Goal: Task Accomplishment & Management: Use online tool/utility

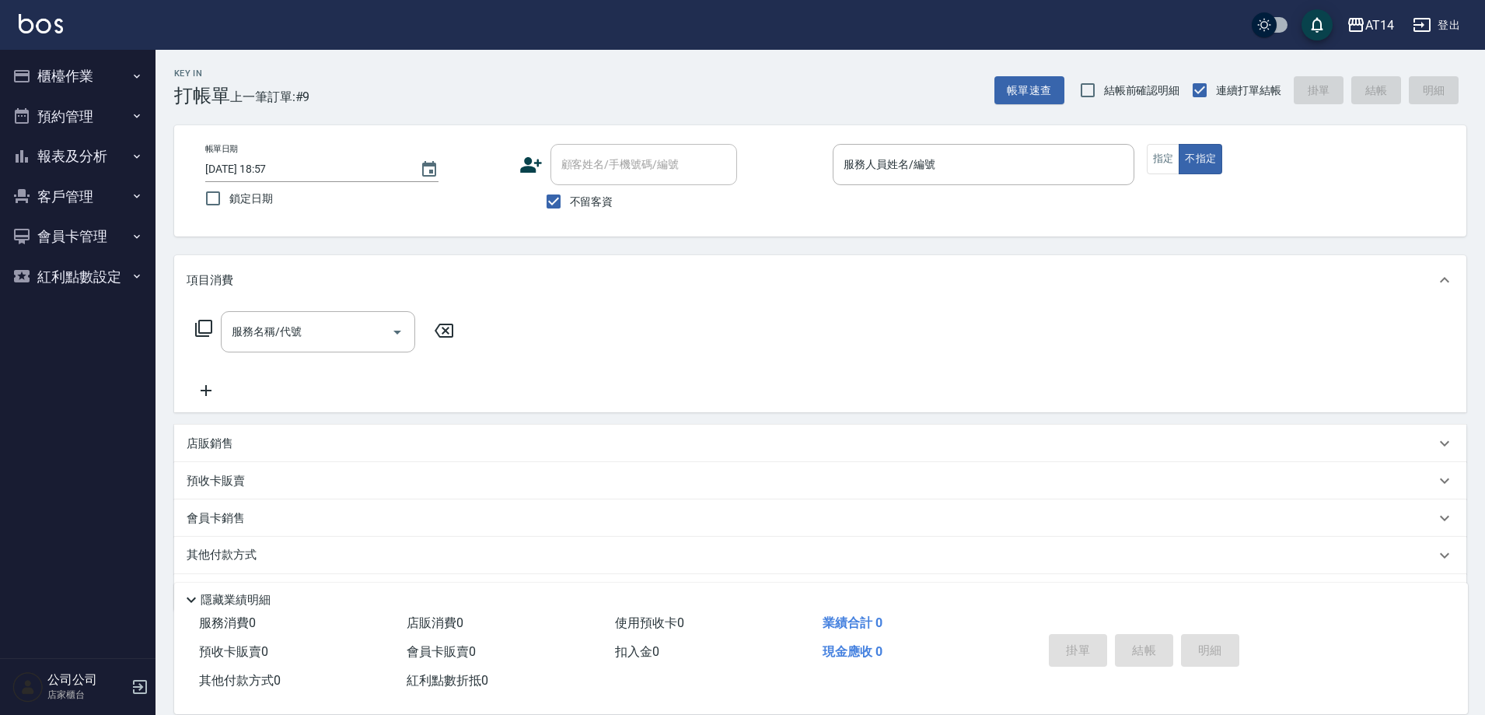
click at [94, 98] on button "預約管理" at bounding box center [77, 116] width 143 height 40
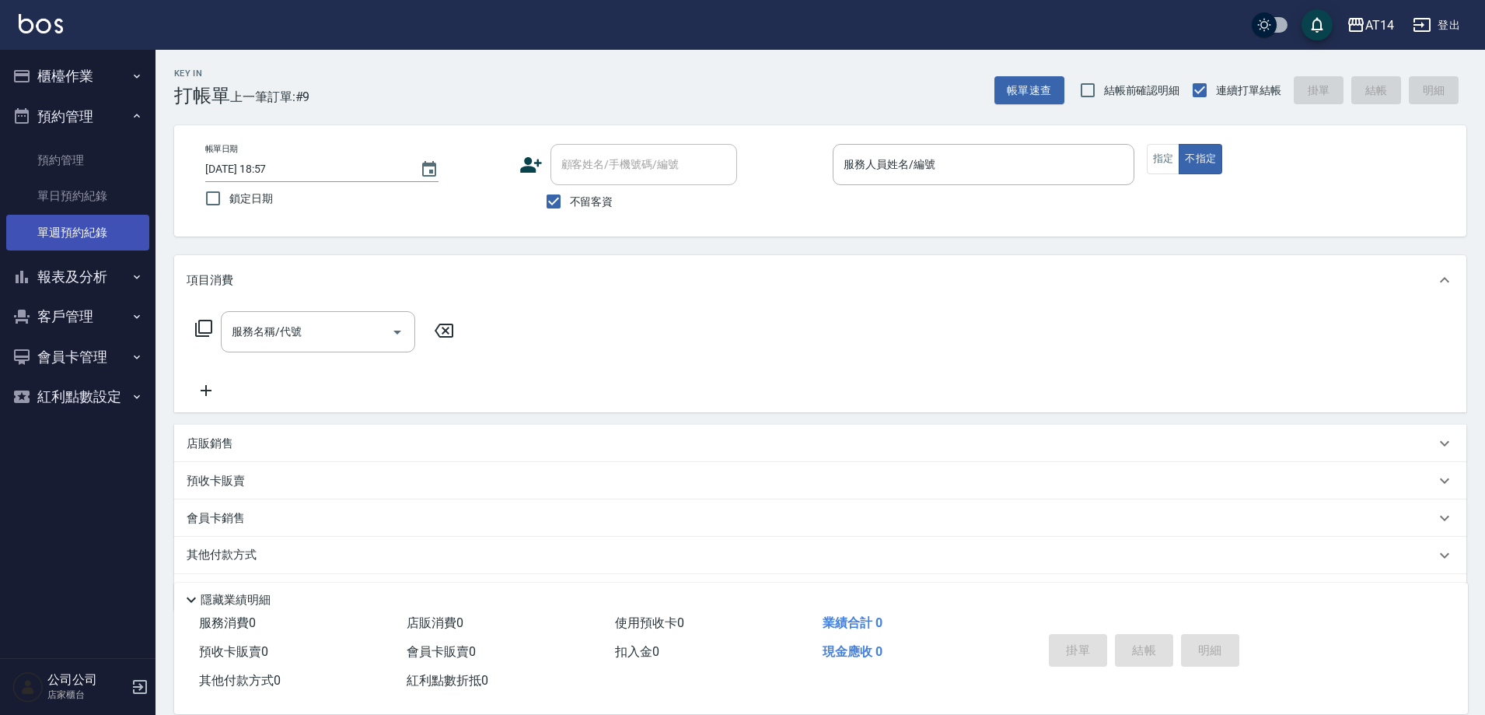
click at [85, 229] on link "單週預約紀錄" at bounding box center [77, 233] width 143 height 36
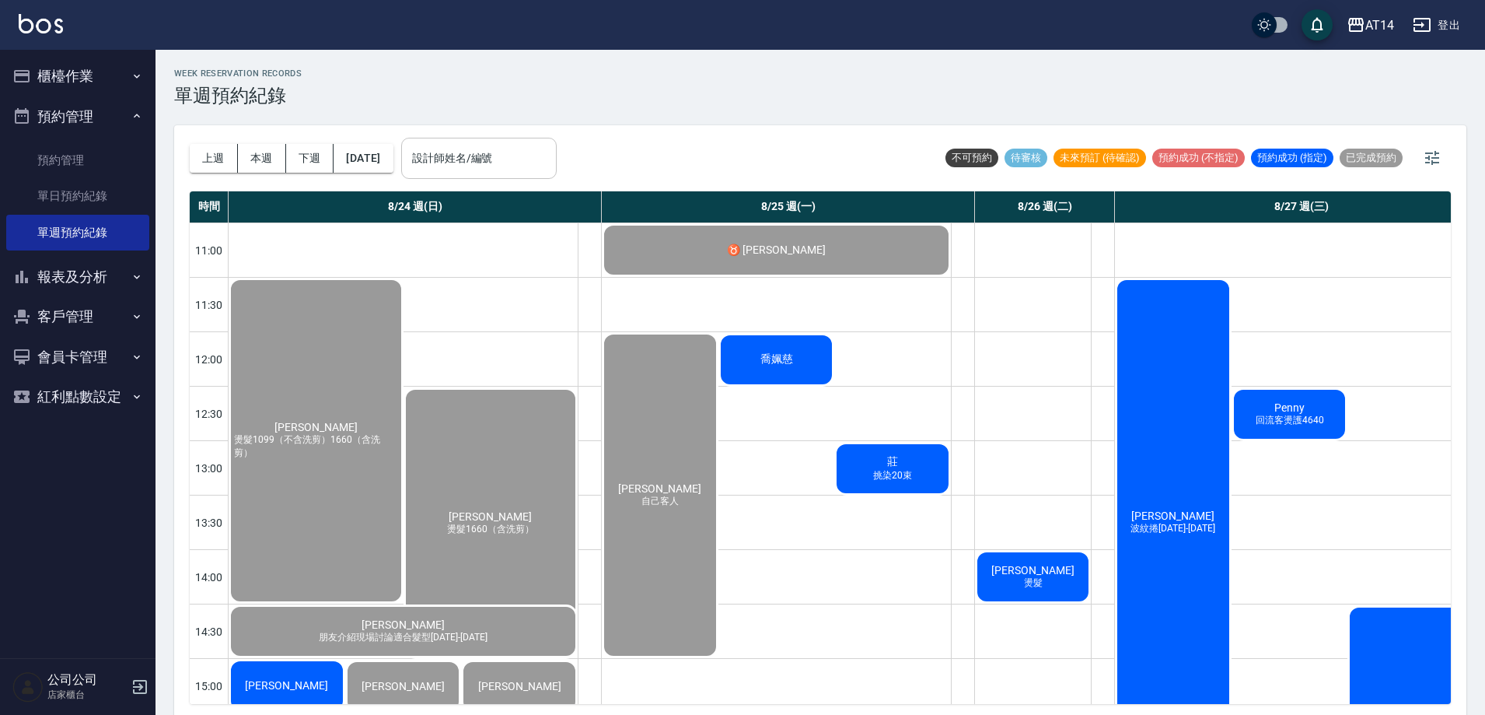
click at [588, 161] on div "上週 本週 下週 [DATE] 設計師姓名/編號 設計師姓名/編號 不可預約 待審核 未來預訂 (待確認) 預約成功 (不指定) 預約成功 (指定) 已完成預約" at bounding box center [820, 158] width 1261 height 66
click at [520, 147] on input "設計師姓名/編號" at bounding box center [479, 158] width 142 height 27
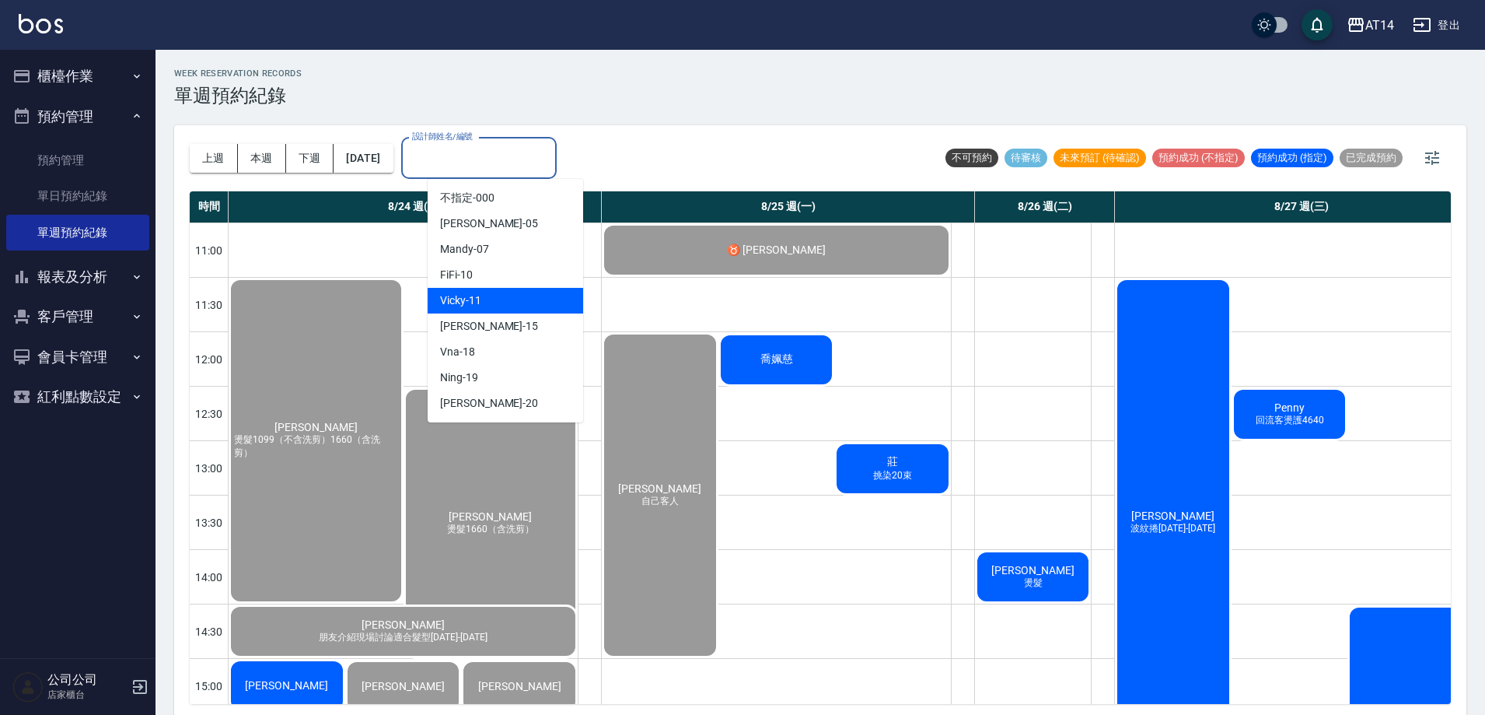
click at [538, 310] on div "Vicky -11" at bounding box center [506, 301] width 156 height 26
type input "Vicky-11"
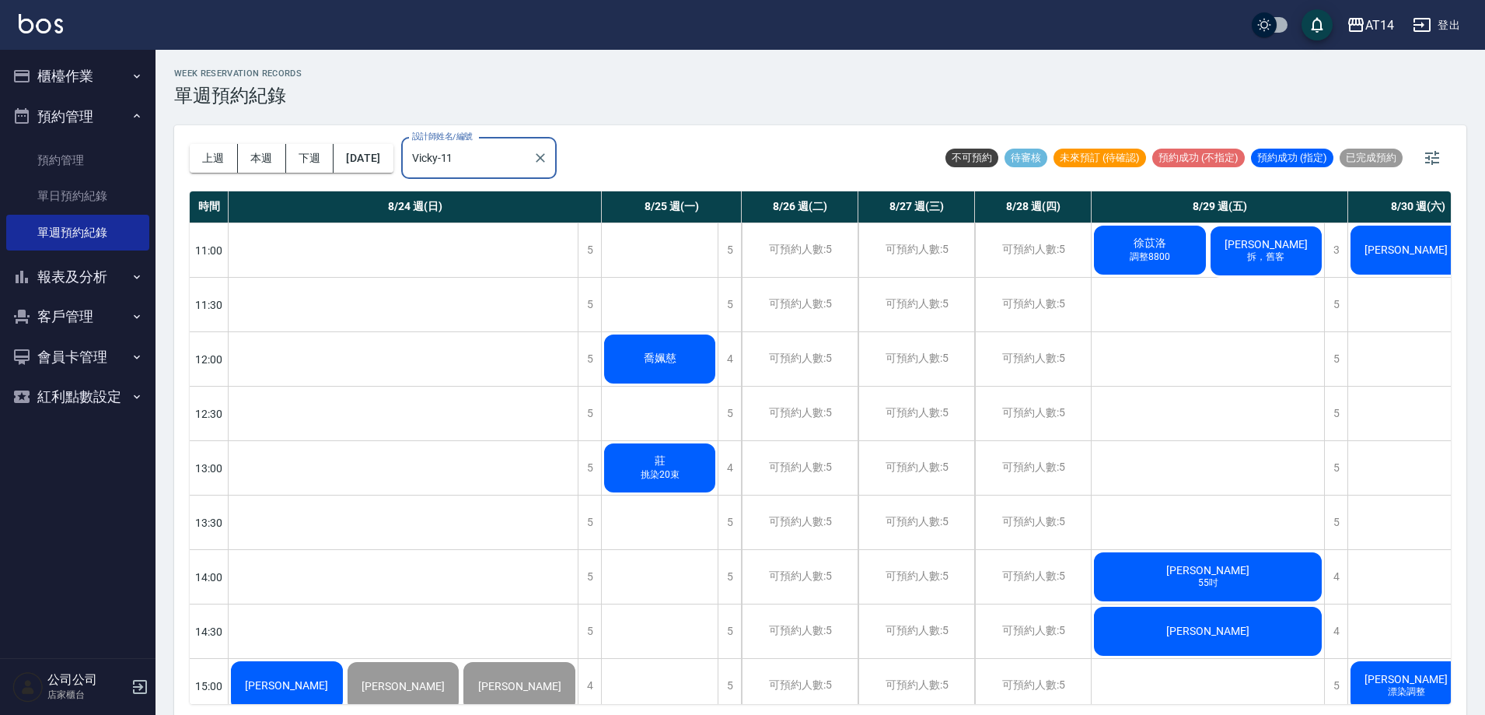
click at [345, 659] on div "莊 挑染20束" at bounding box center [287, 686] width 117 height 54
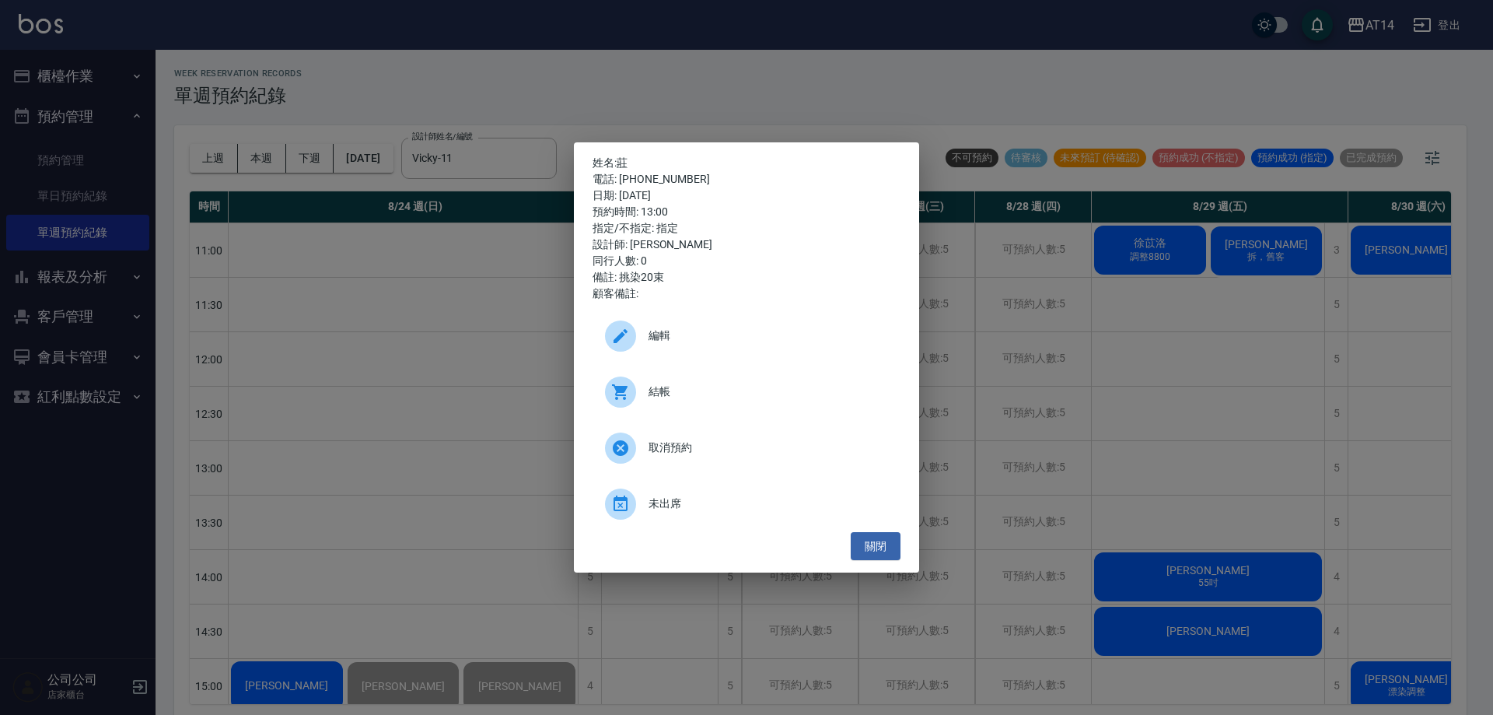
click at [673, 29] on div "姓名: 莊 電話: [PHONE_NUMBER] 日期: [DATE] 預約時間: 13:00 指定/不指定: 指定 設計師: [PERSON_NAME] 同…" at bounding box center [746, 357] width 1493 height 715
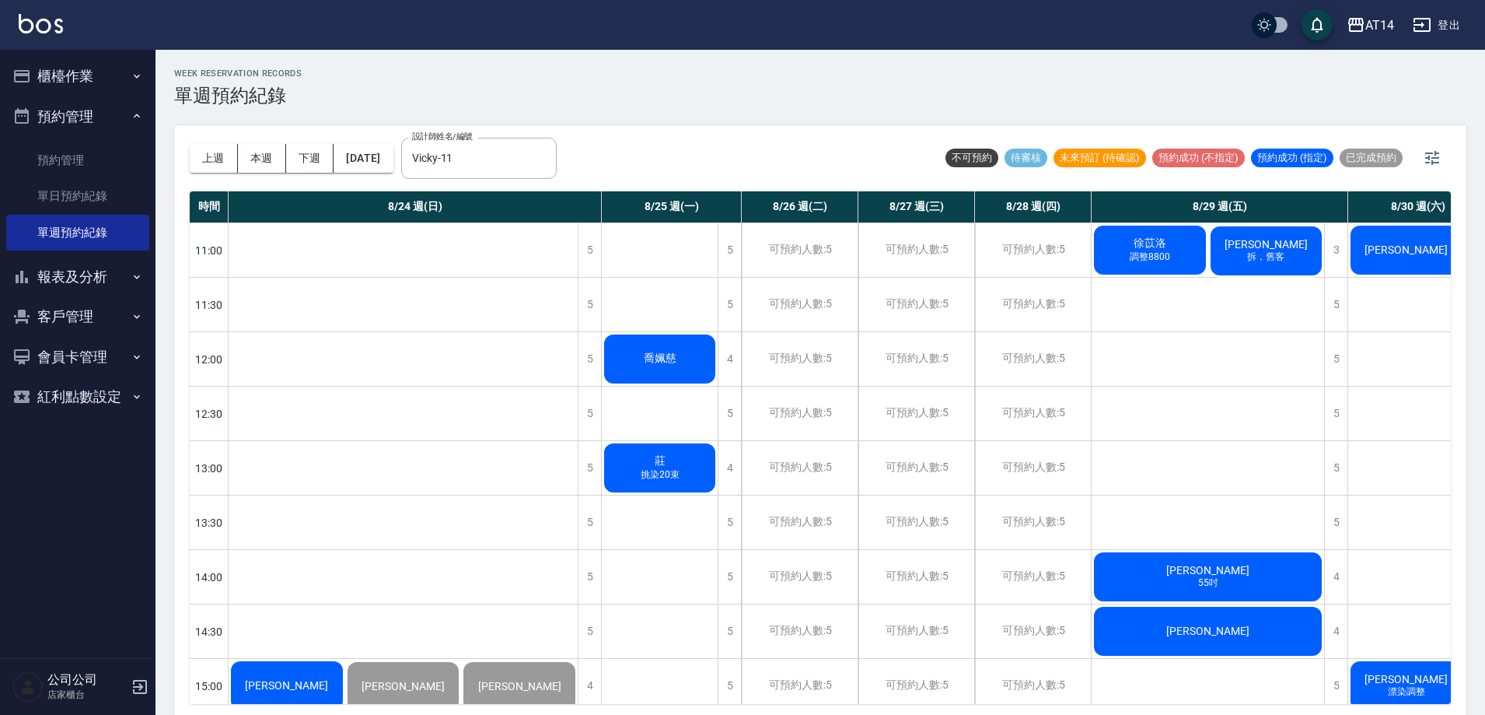
click at [345, 659] on div "喬姵慈" at bounding box center [287, 686] width 117 height 54
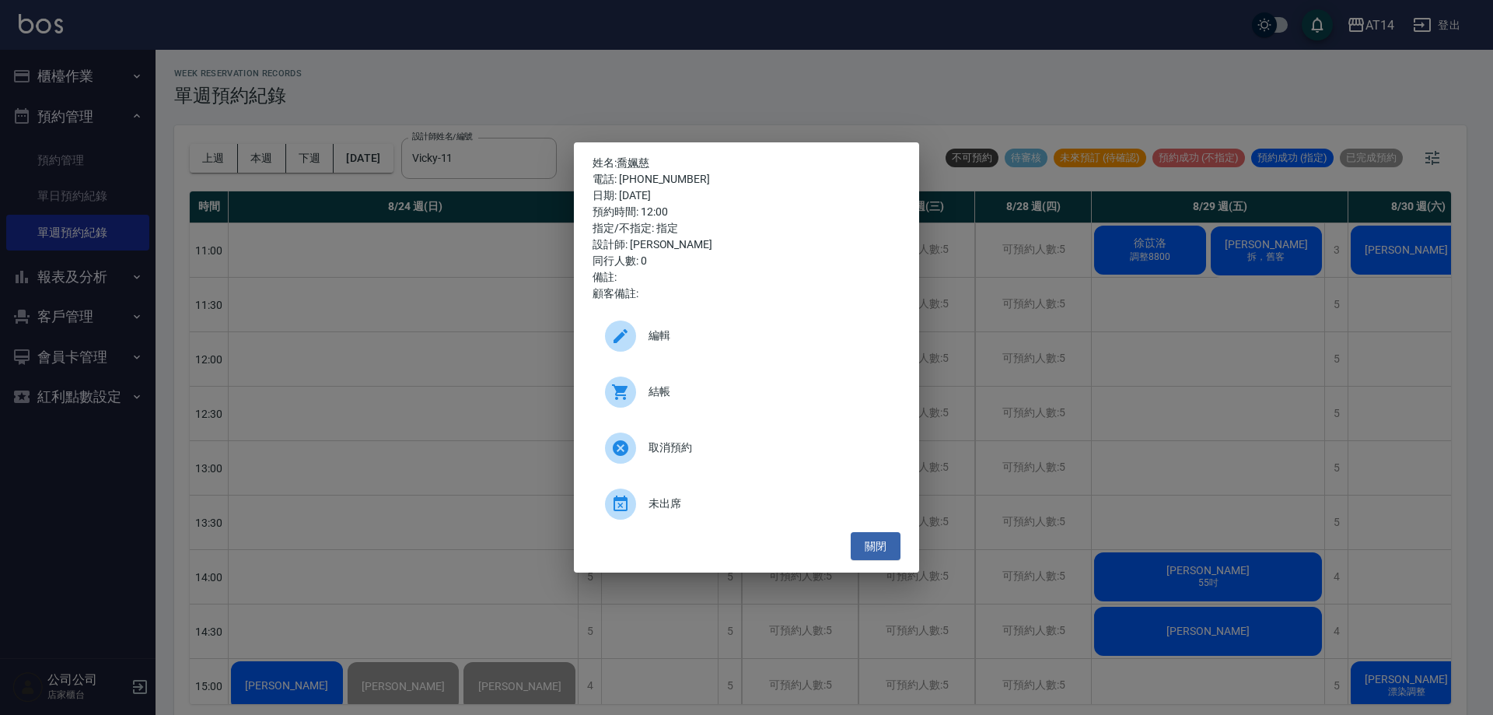
click at [680, 398] on span "結帳" at bounding box center [769, 391] width 240 height 16
drag, startPoint x: 265, startPoint y: 91, endPoint x: 277, endPoint y: 102, distance: 16.0
click at [268, 93] on div "姓名: [PERSON_NAME] 電話: [PHONE_NUMBER] 日期: [DATE] 預約時間: 12:00 指定/不指定: 指定 設計師: [PE…" at bounding box center [746, 357] width 1493 height 715
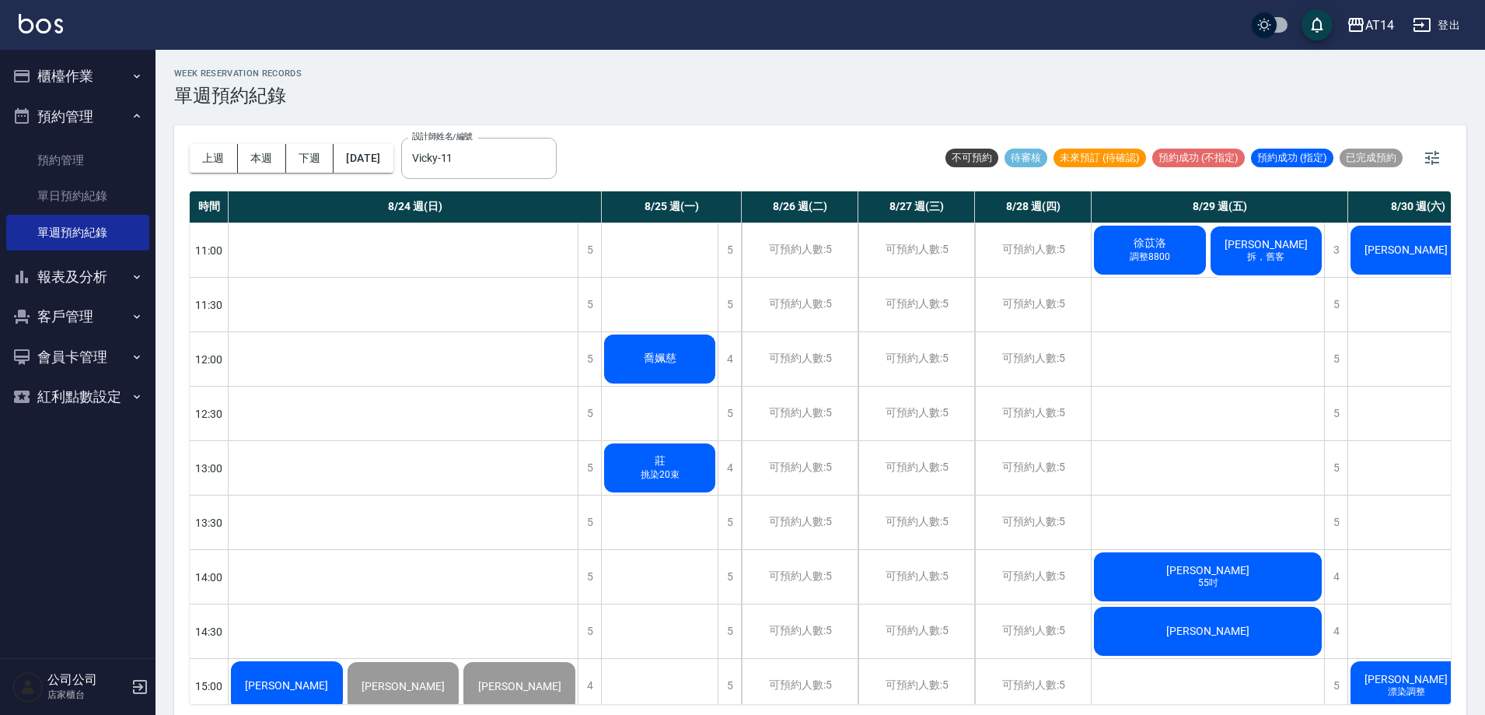
click at [290, 691] on span "挑染20束" at bounding box center [287, 691] width 6 height 0
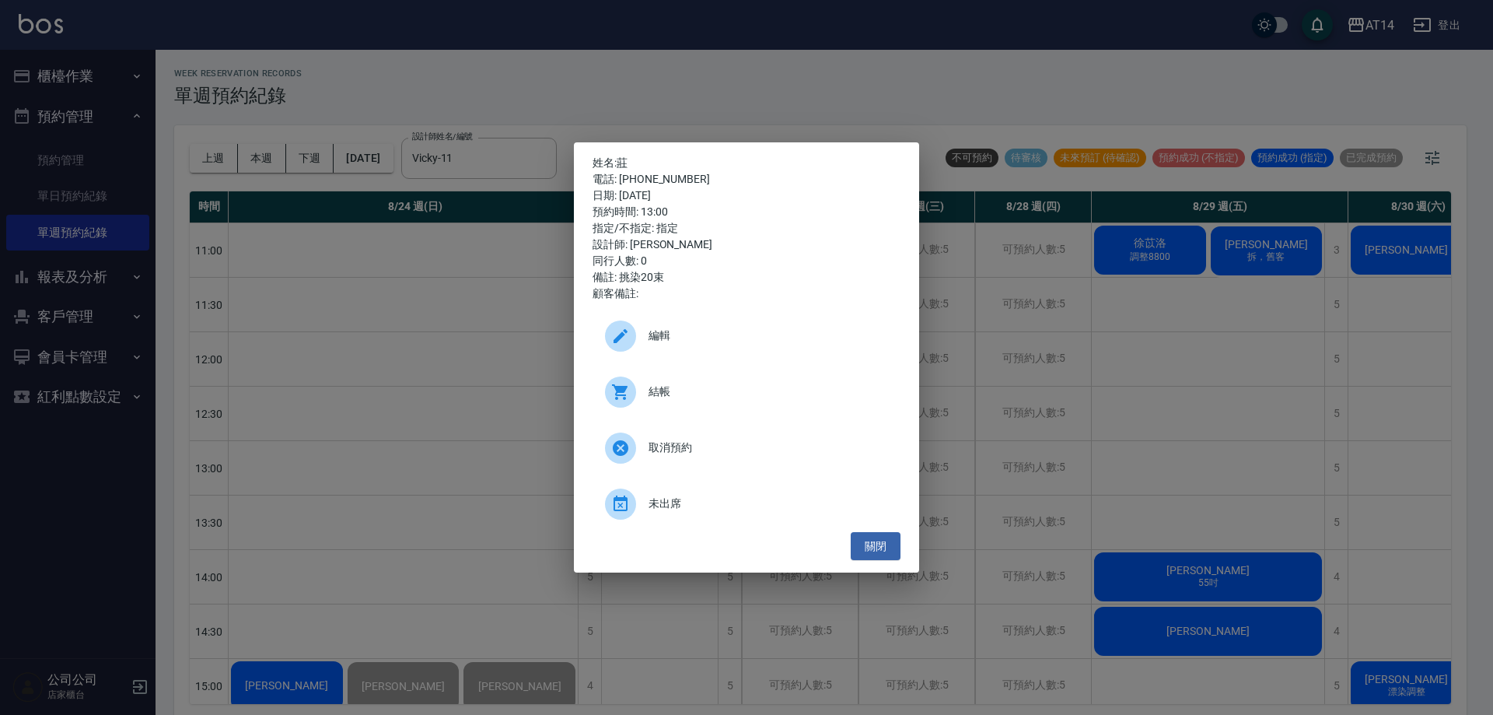
click at [629, 379] on div at bounding box center [620, 391] width 31 height 31
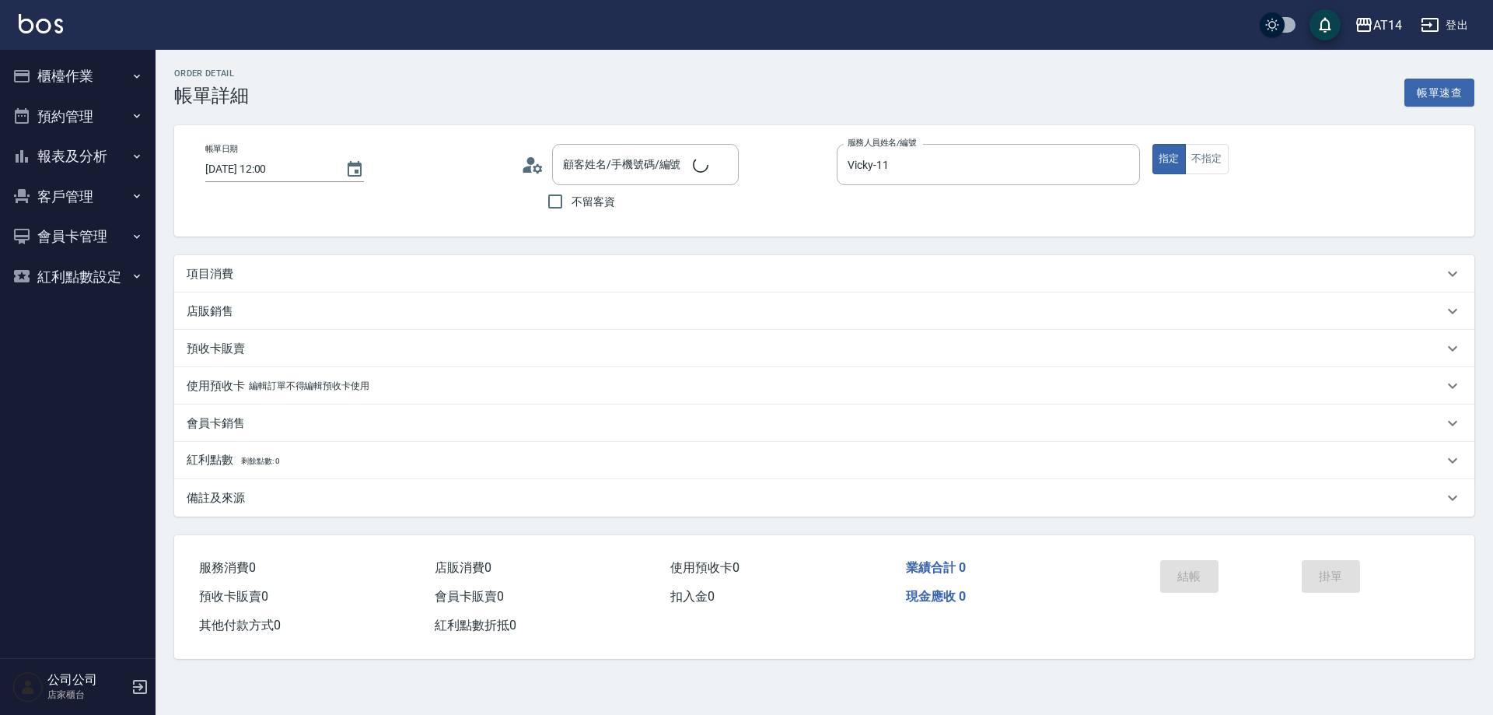
type input "2025/08/25 12:00"
type input "Vicky-11"
type input "喬姵慈/0970756015/null"
click at [298, 261] on div "項目消費" at bounding box center [824, 273] width 1300 height 37
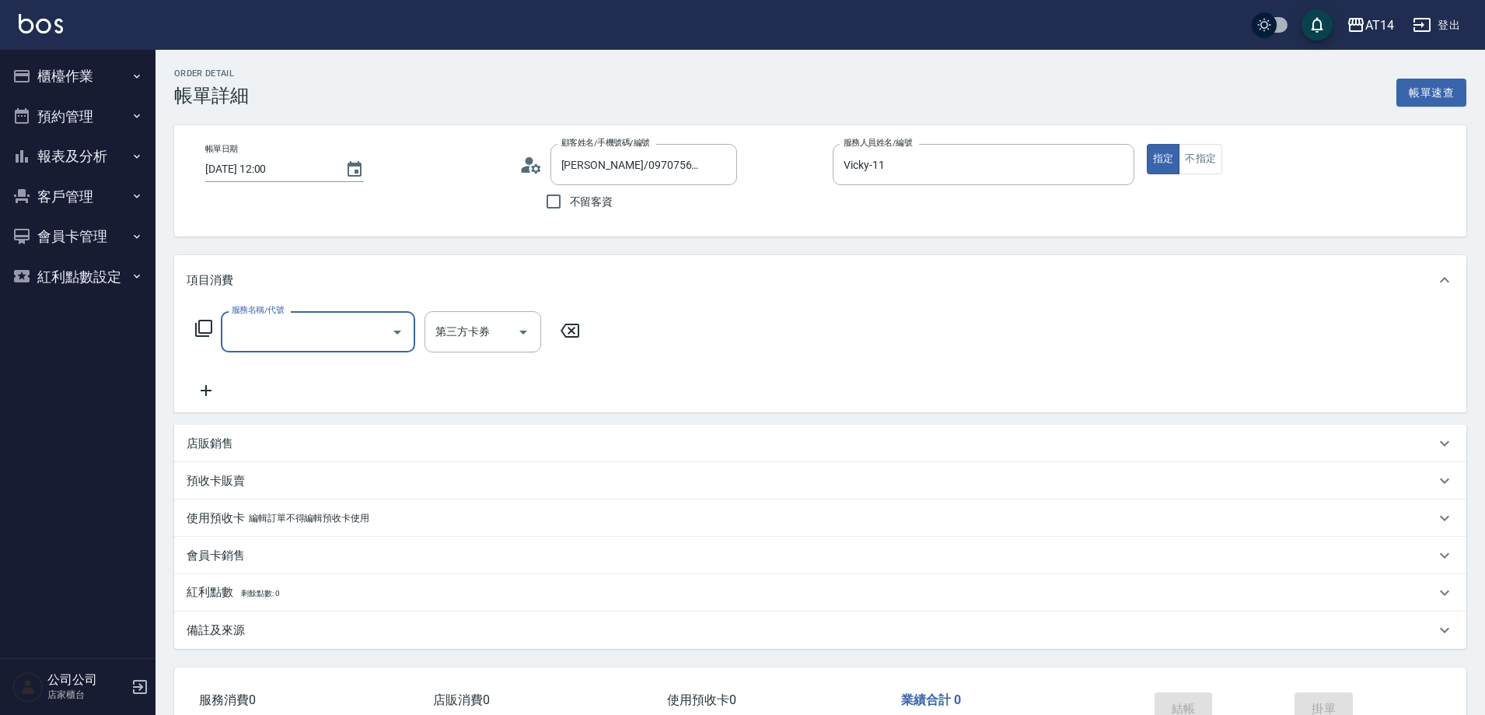
click at [259, 349] on div "服務名稱/代號" at bounding box center [318, 331] width 194 height 41
type input "031"
type input "3"
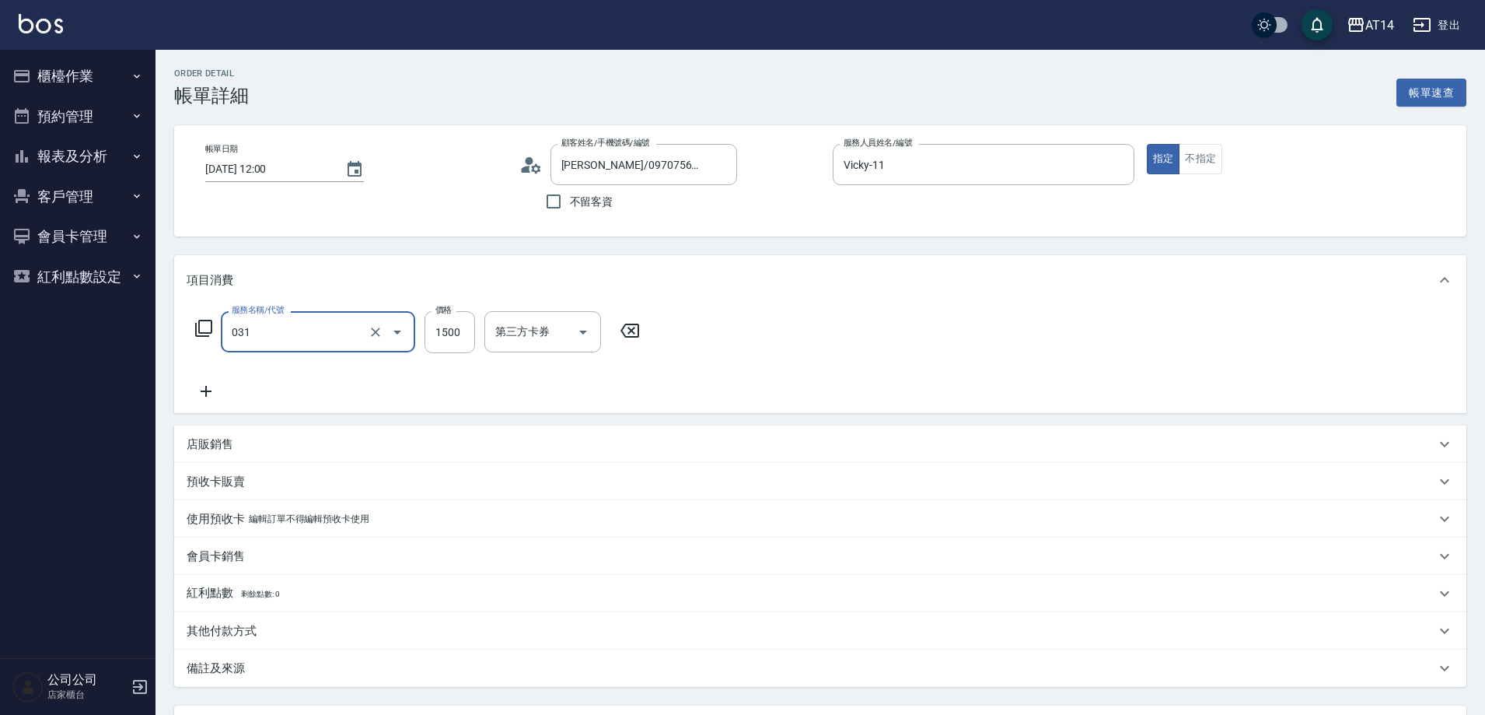
type input "燙髮(031)"
type input "3"
type input "0"
type input "300"
type input "1"
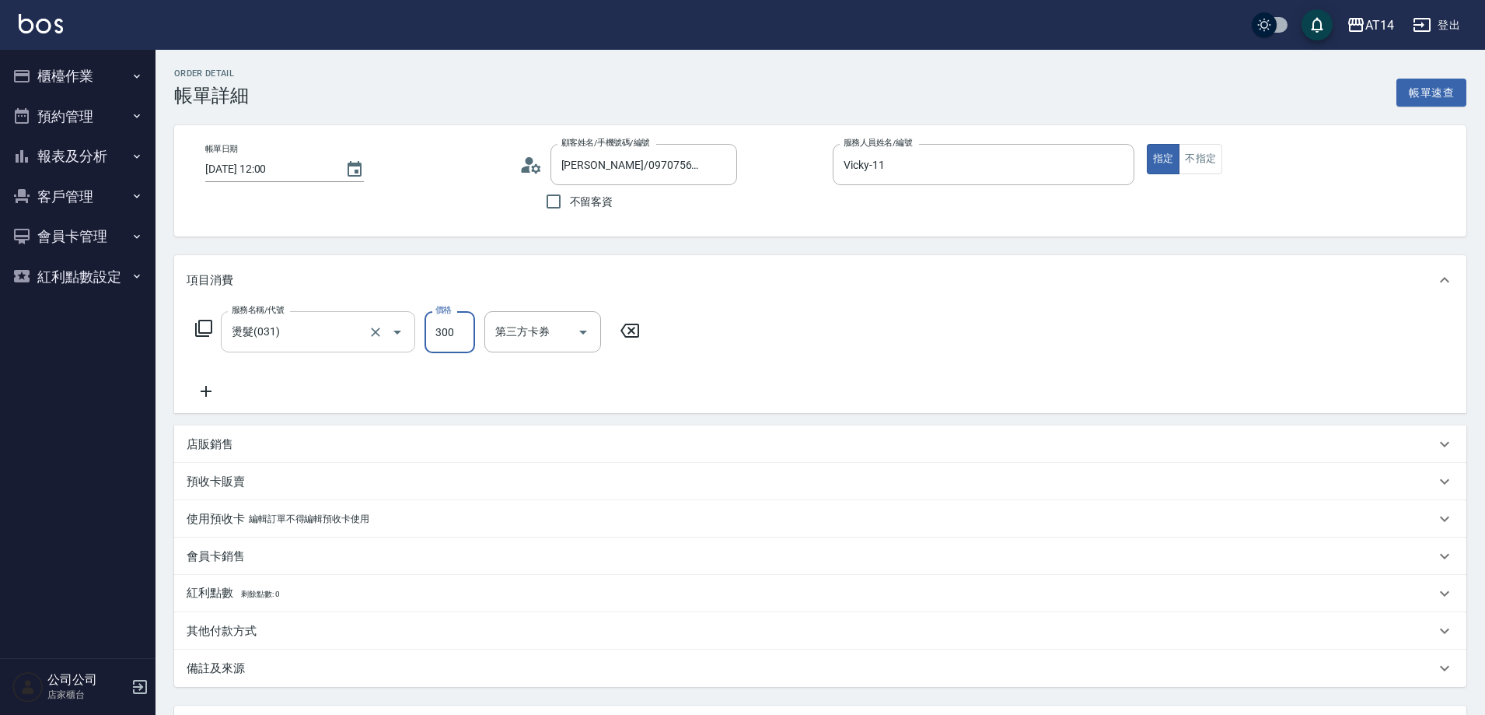
type input "3000"
type input "6"
type input "3000"
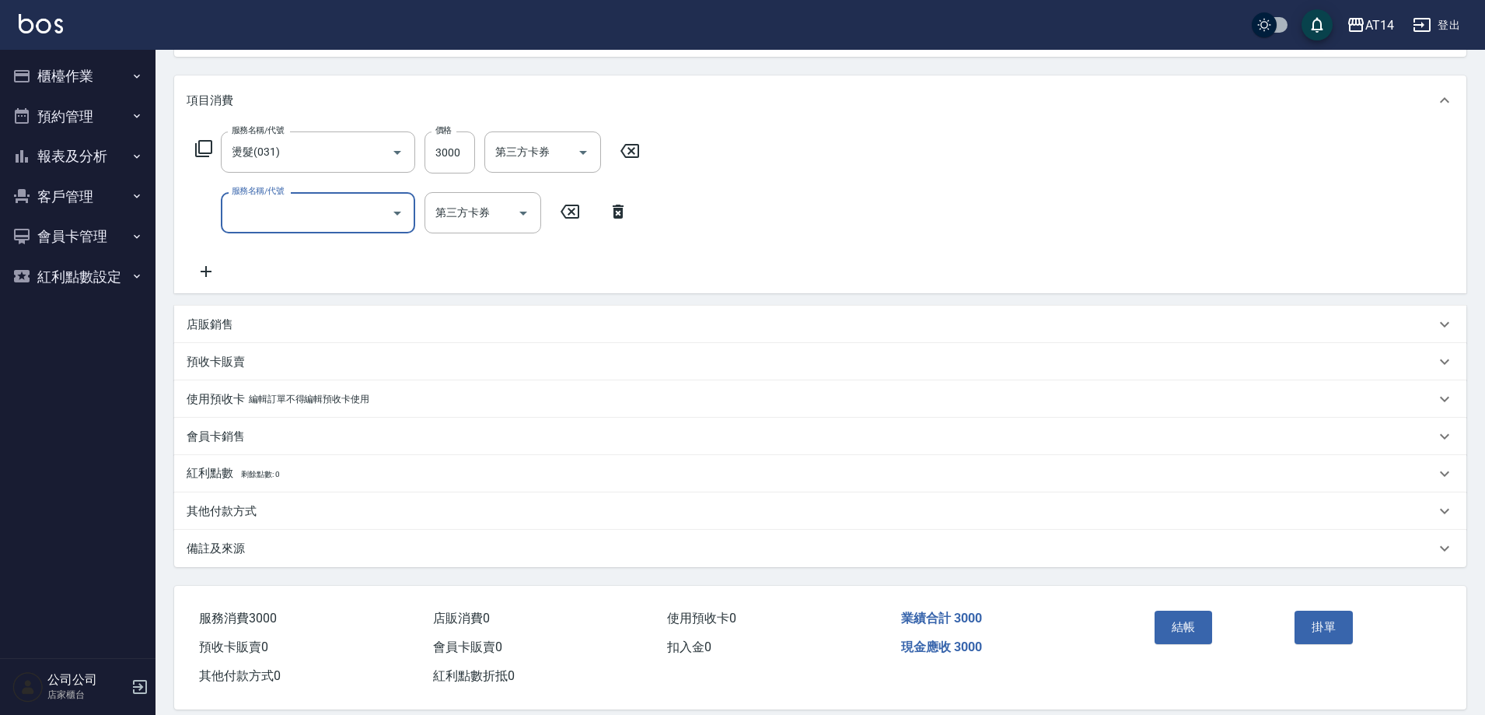
scroll to position [200, 0]
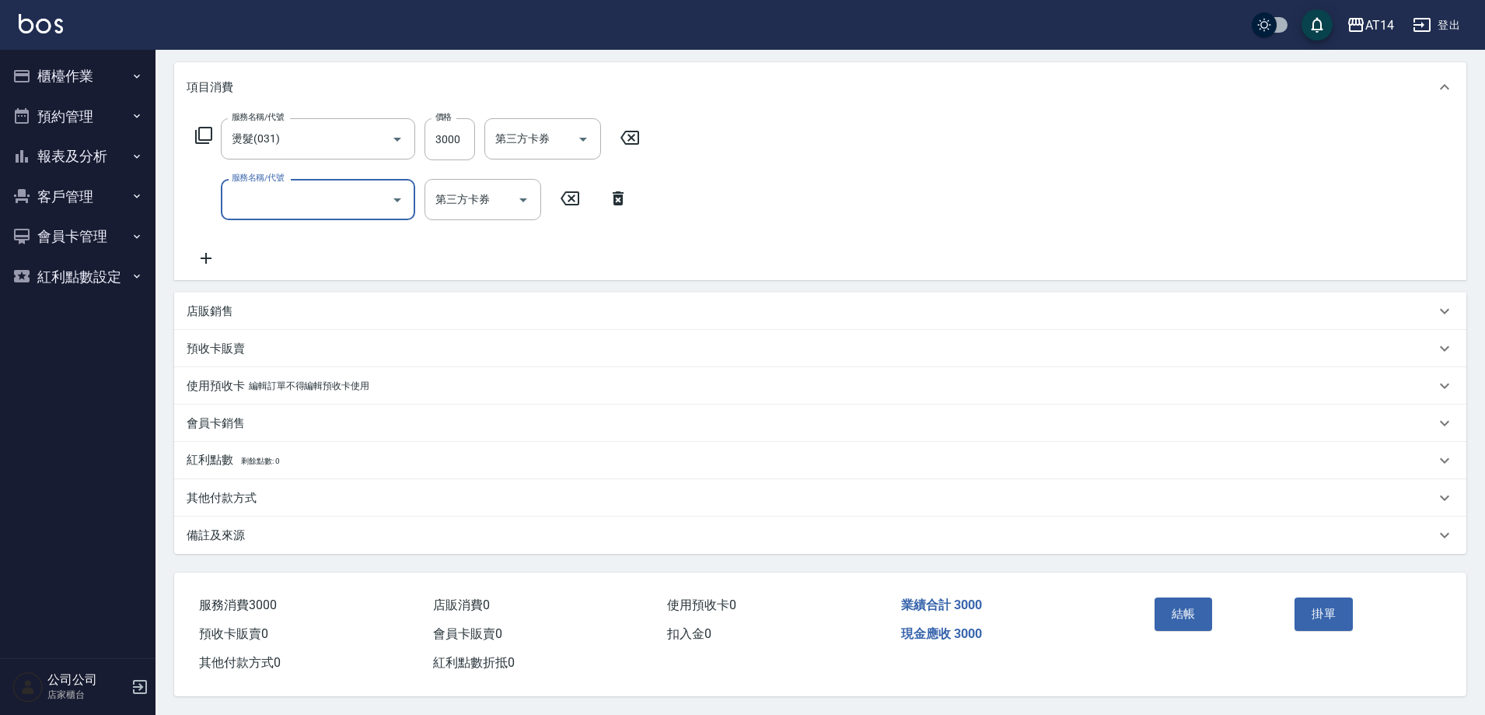
drag, startPoint x: 229, startPoint y: 500, endPoint x: 240, endPoint y: 496, distance: 11.6
click at [232, 496] on div "其他付款方式" at bounding box center [820, 497] width 1292 height 37
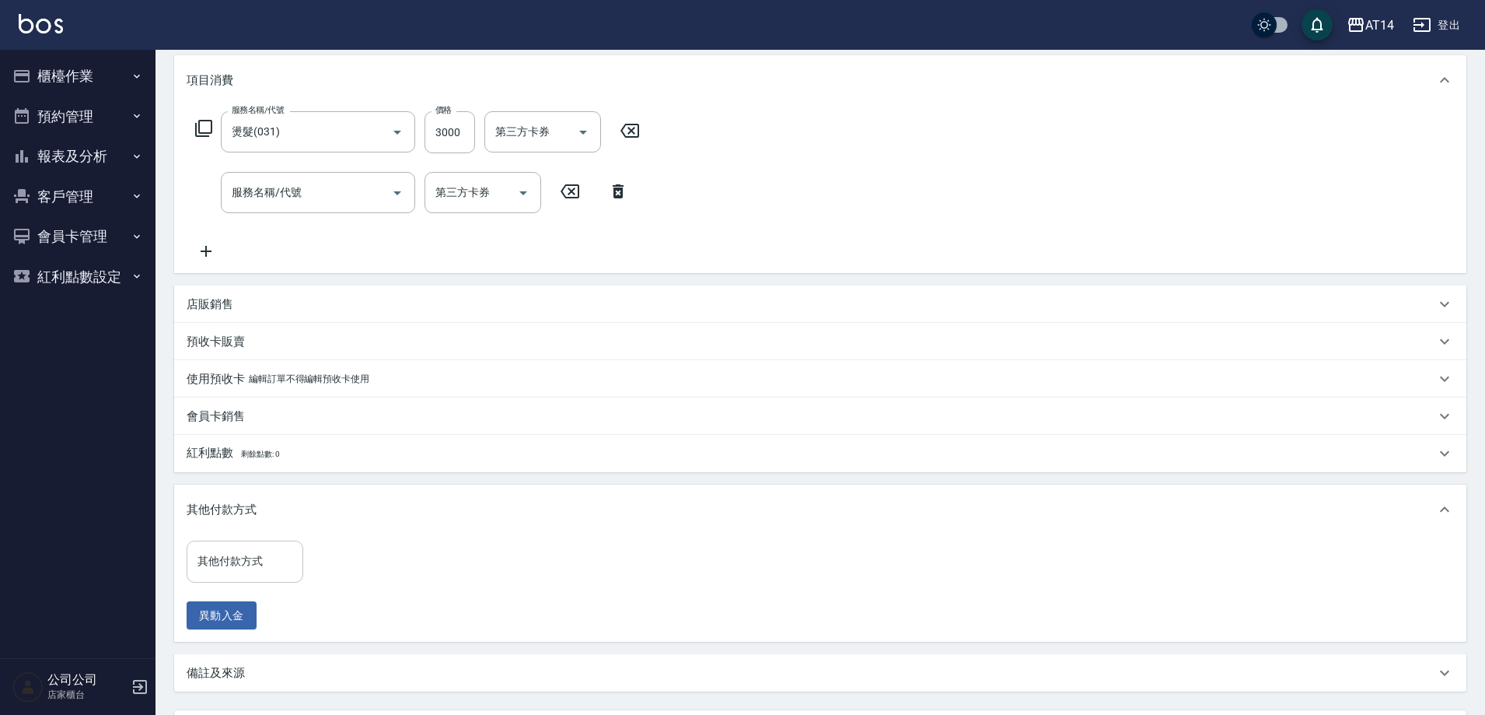
click at [261, 573] on input "其他付款方式" at bounding box center [245, 560] width 103 height 27
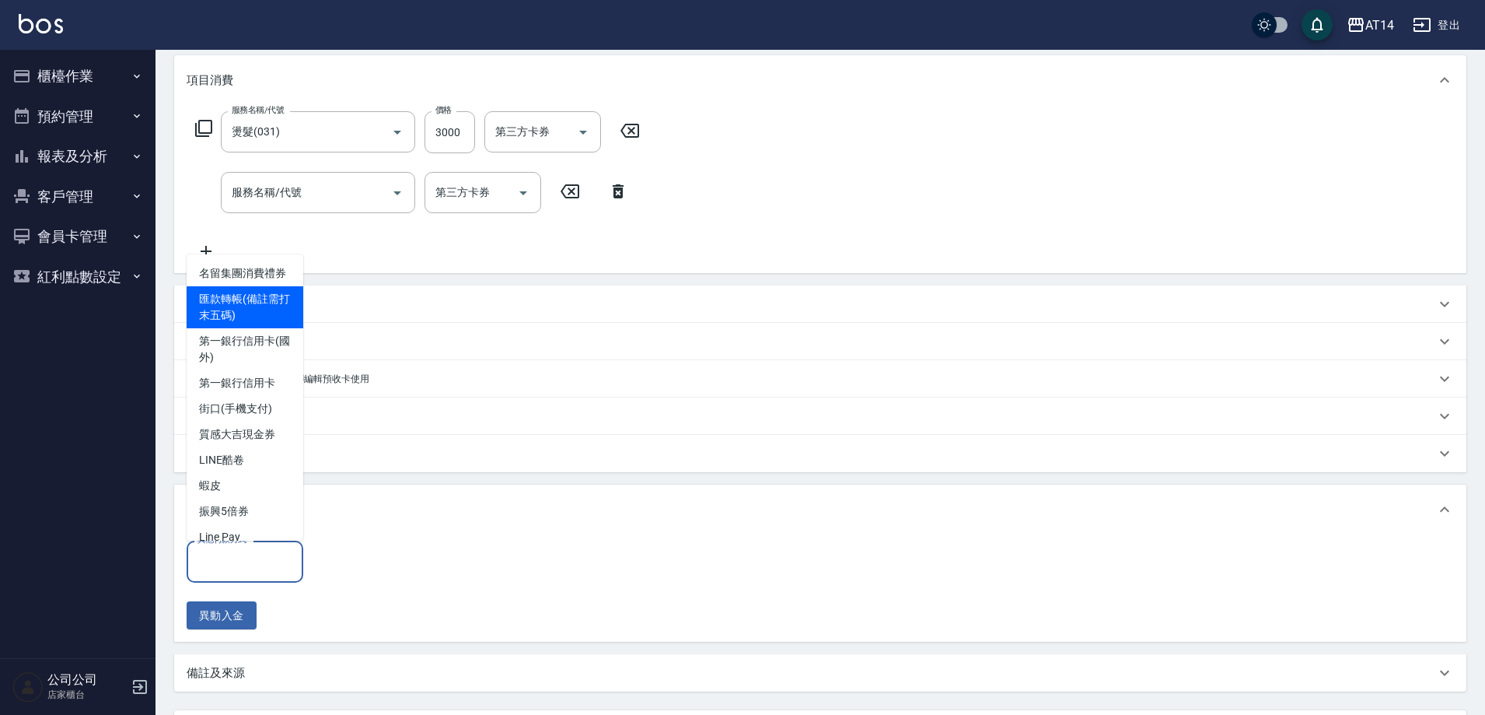
click at [245, 328] on span "匯款轉帳(備註需打末五碼)" at bounding box center [245, 307] width 117 height 42
type input "匯款轉帳(備註需打末五碼)"
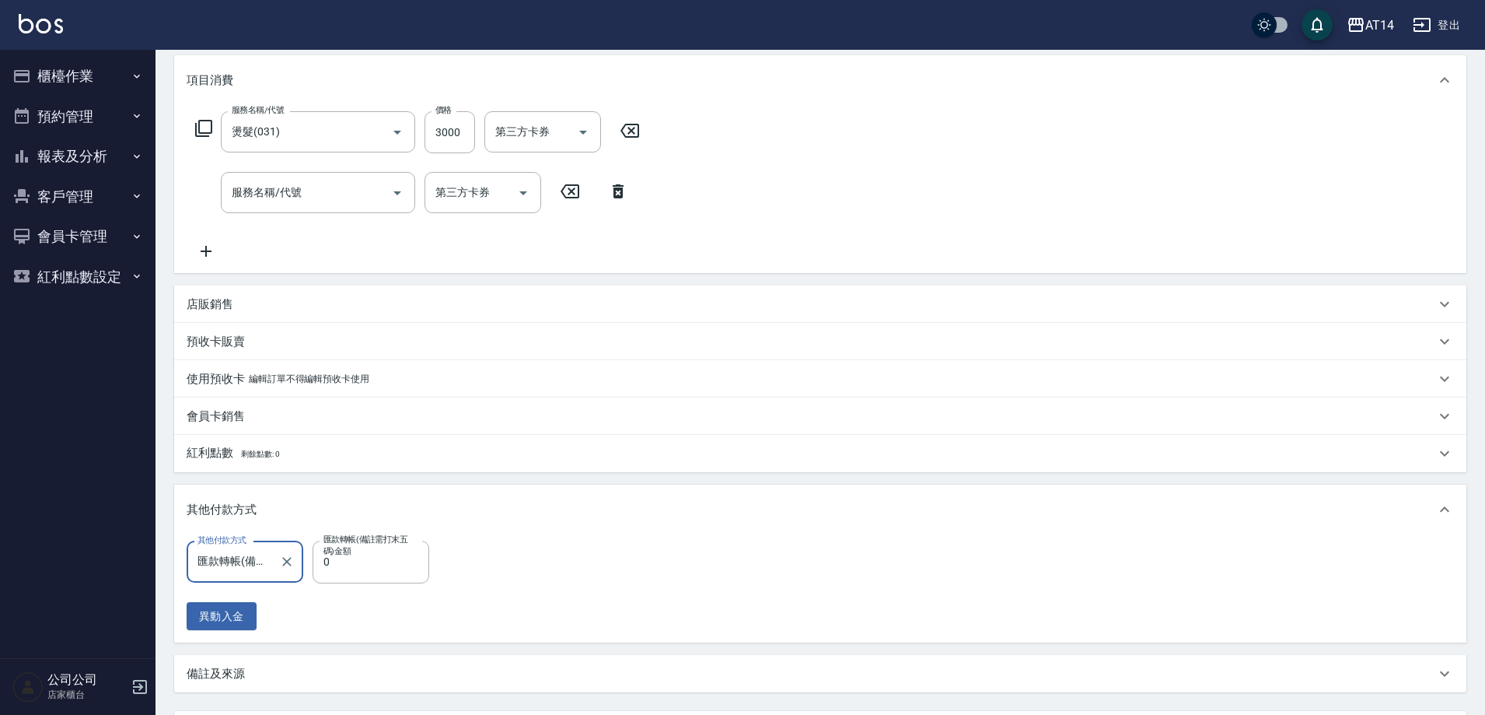
click at [355, 541] on label "匯款轉帳(備註需打末五碼)金額" at bounding box center [367, 544] width 88 height 23
click at [355, 541] on input "0" at bounding box center [371, 561] width 117 height 42
click at [358, 567] on input "0" at bounding box center [371, 561] width 117 height 42
type input "300"
type input "5"
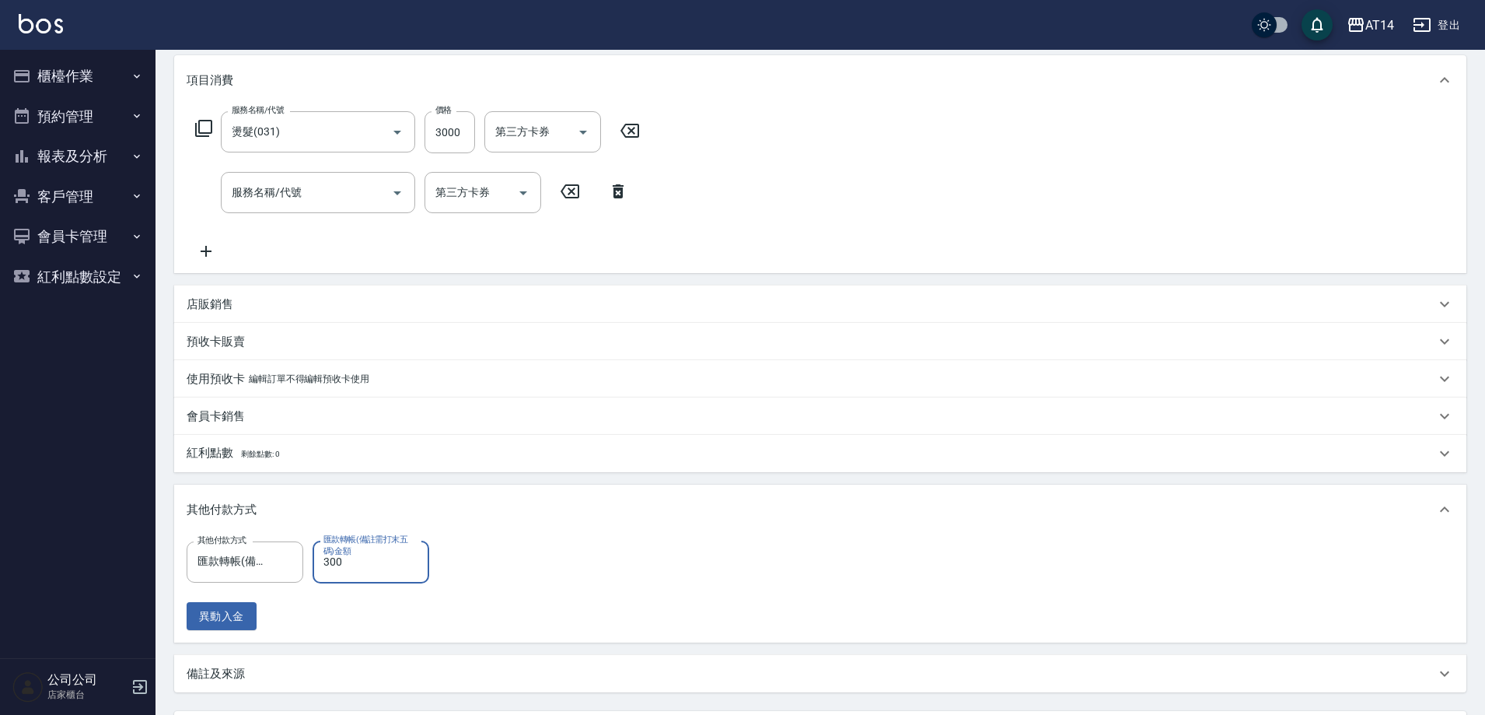
type input "3000"
type input "0"
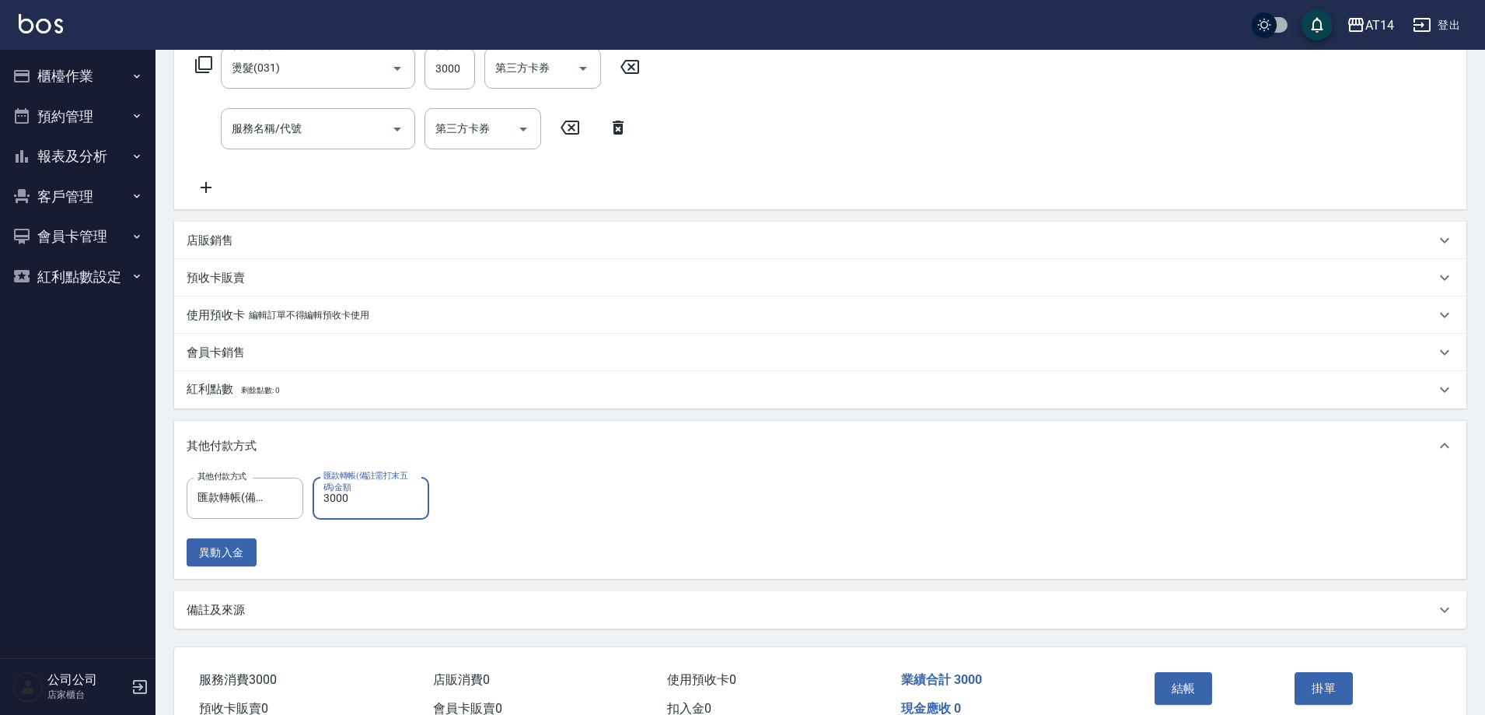
scroll to position [345, 0]
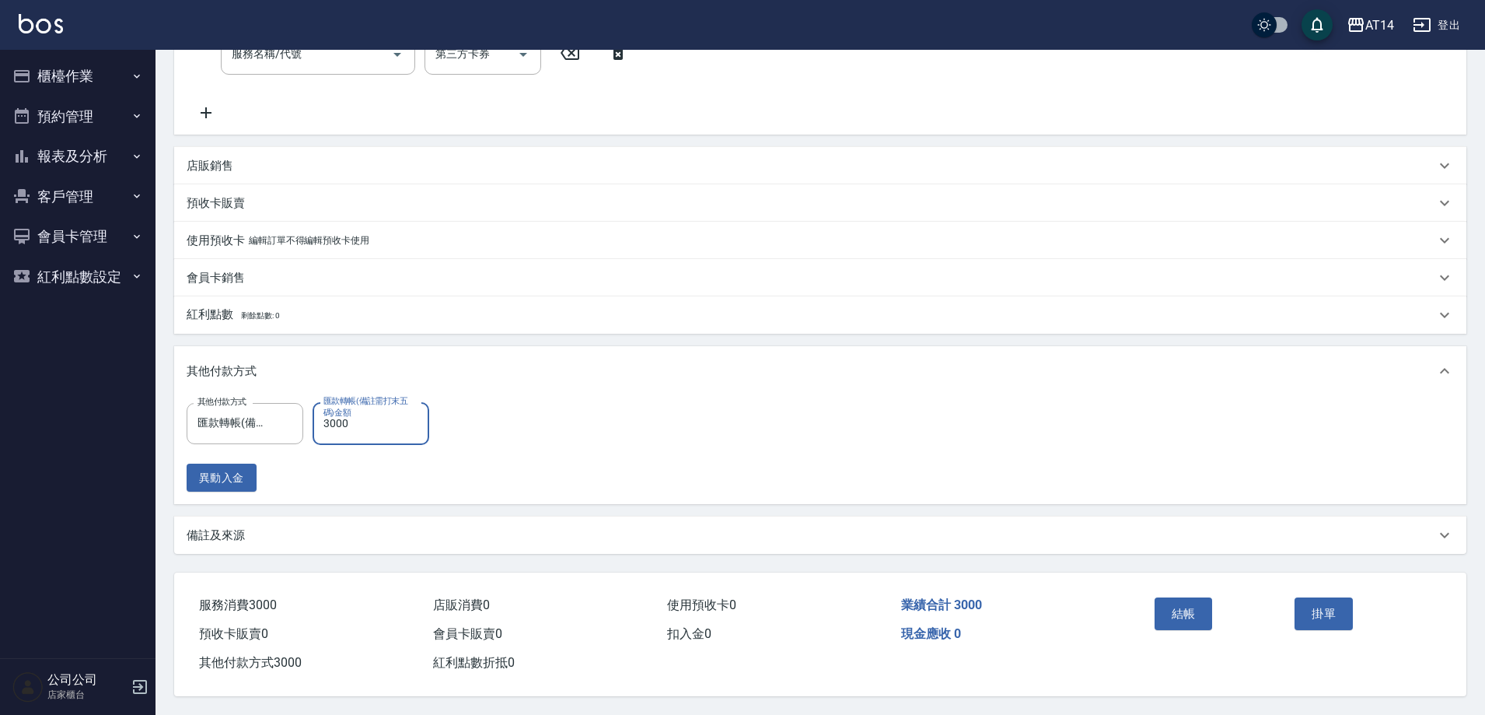
type input "3000"
click at [272, 527] on div "備註及來源" at bounding box center [811, 535] width 1249 height 16
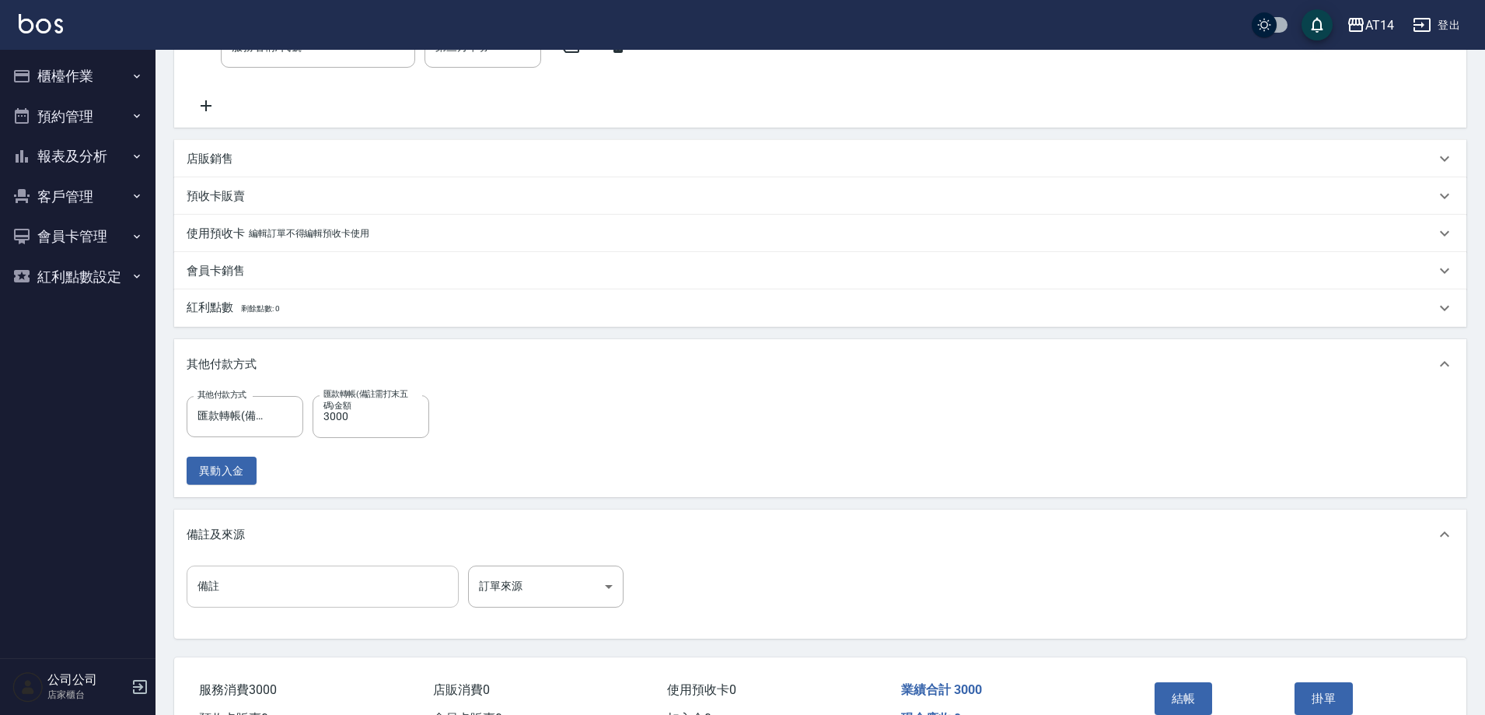
click at [265, 586] on input "備註" at bounding box center [323, 586] width 272 height 42
type input "後85297"
click at [573, 586] on body "AT14 登出 櫃檯作業 打帳單 帳單列表 掛單列表 現金收支登錄 材料自購登錄 每日結帳 排班表 掃碼打卡 預約管理 預約管理 單日預約紀錄 單週預約紀錄 …" at bounding box center [742, 227] width 1485 height 1145
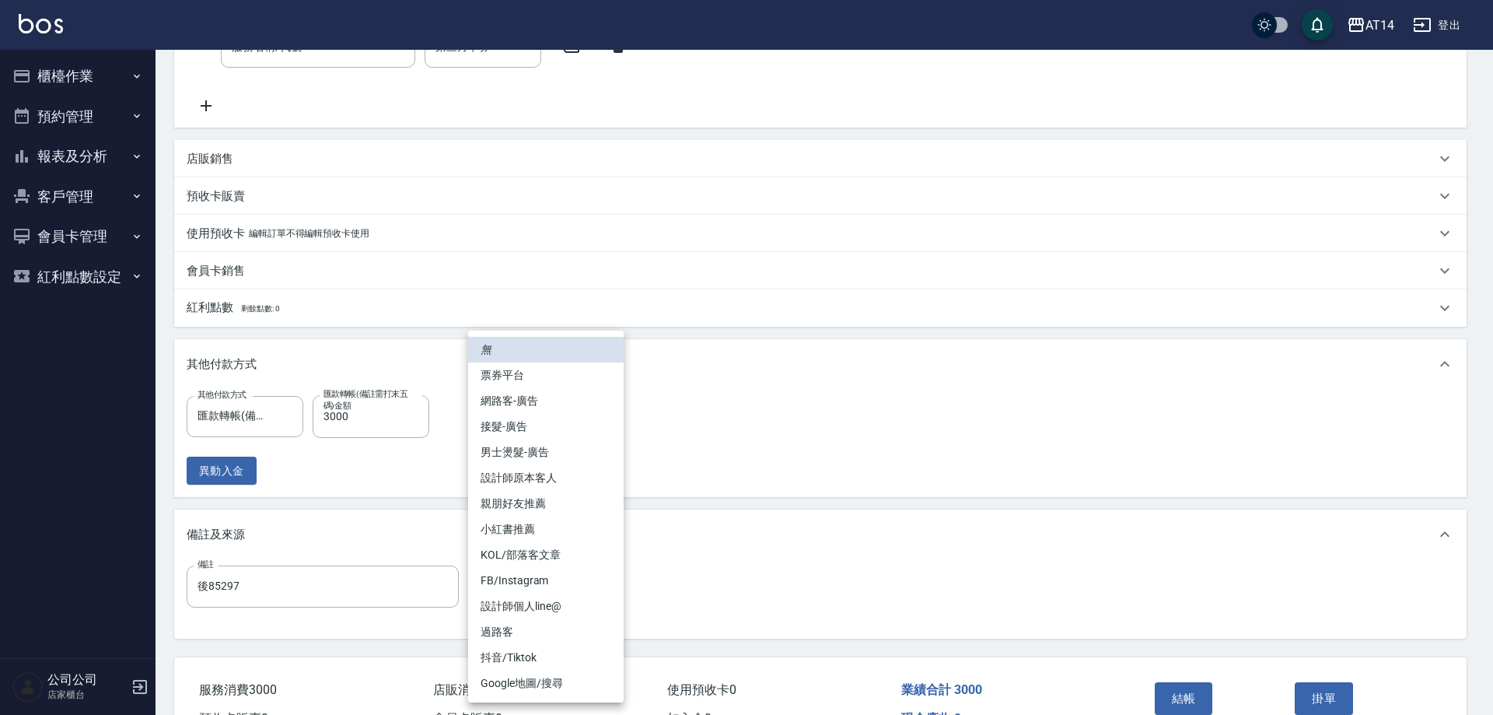
click at [547, 484] on li "設計師原本客人" at bounding box center [546, 478] width 156 height 26
type input "設計師原本客人"
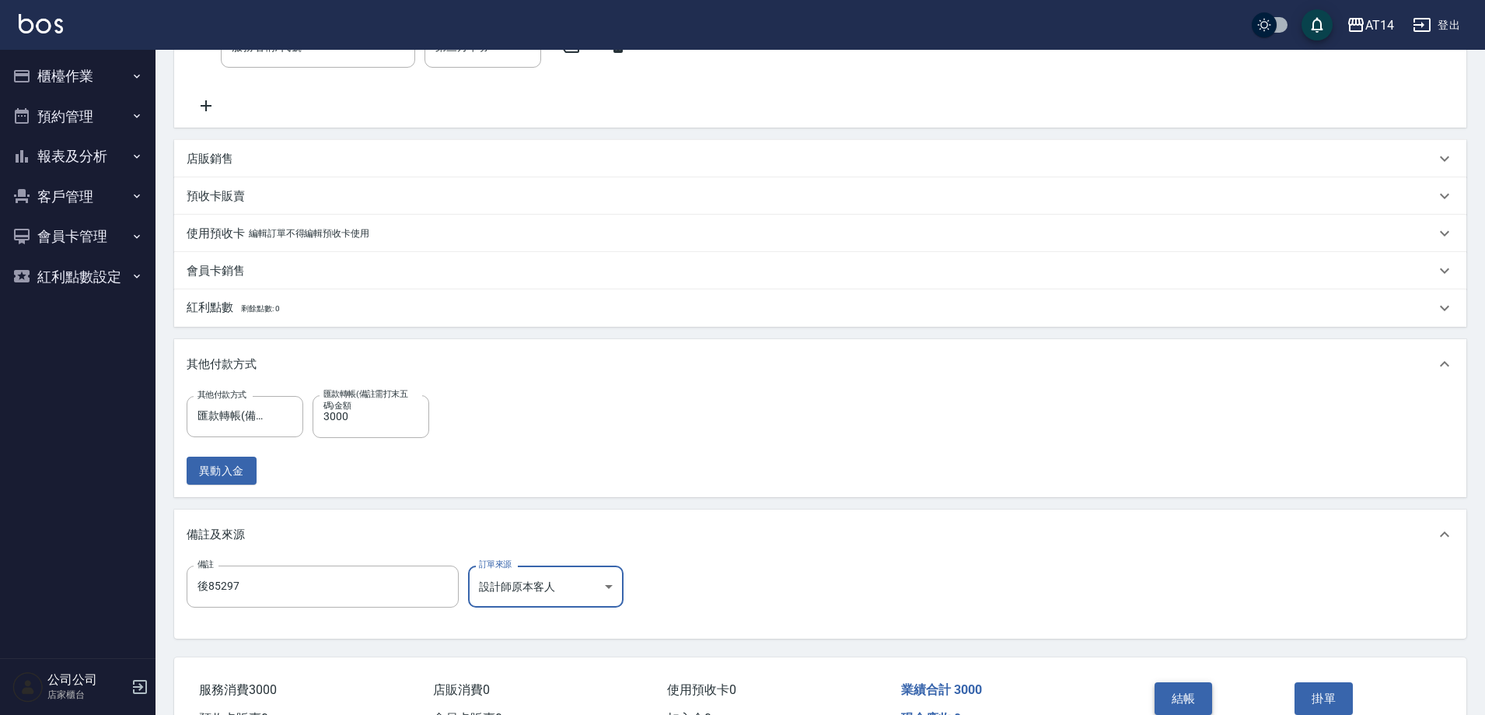
click at [1184, 682] on button "結帳" at bounding box center [1184, 698] width 58 height 33
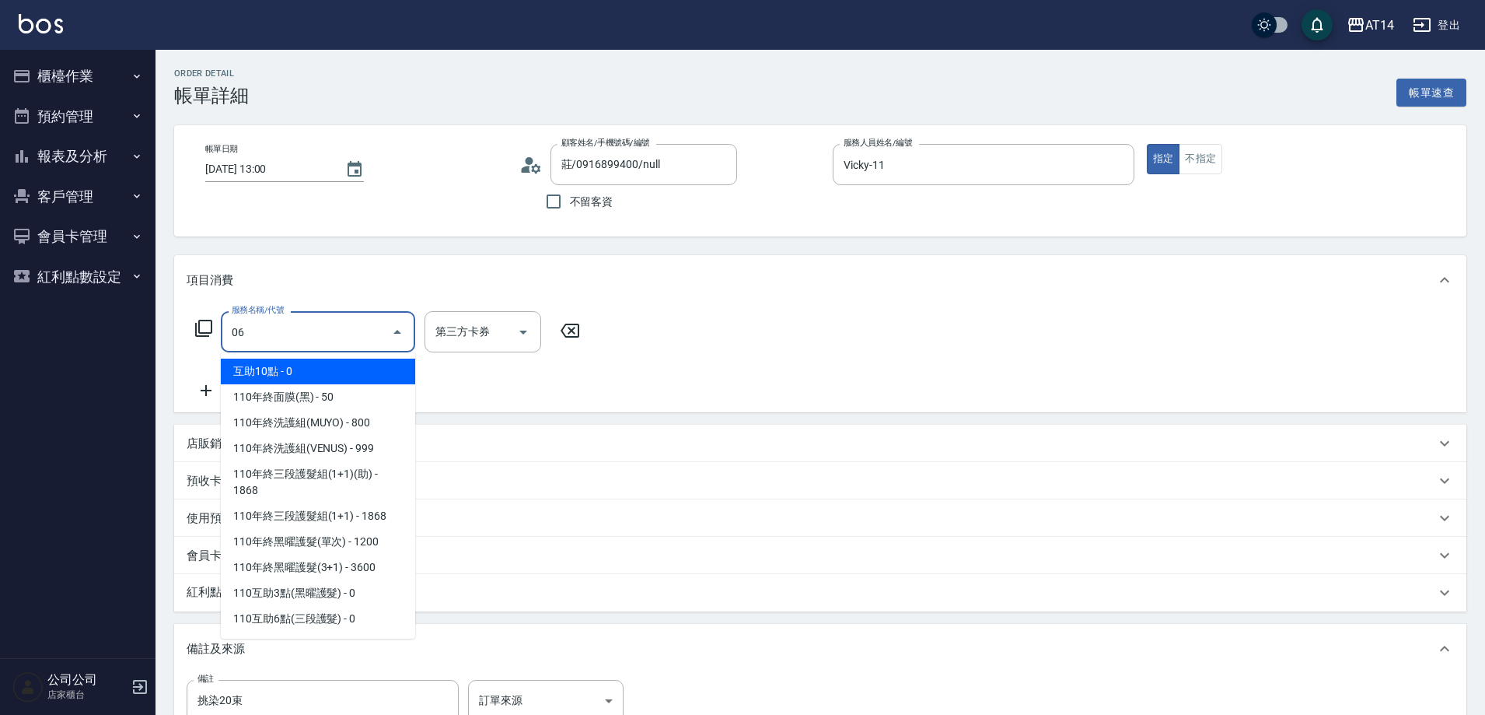
type input "061"
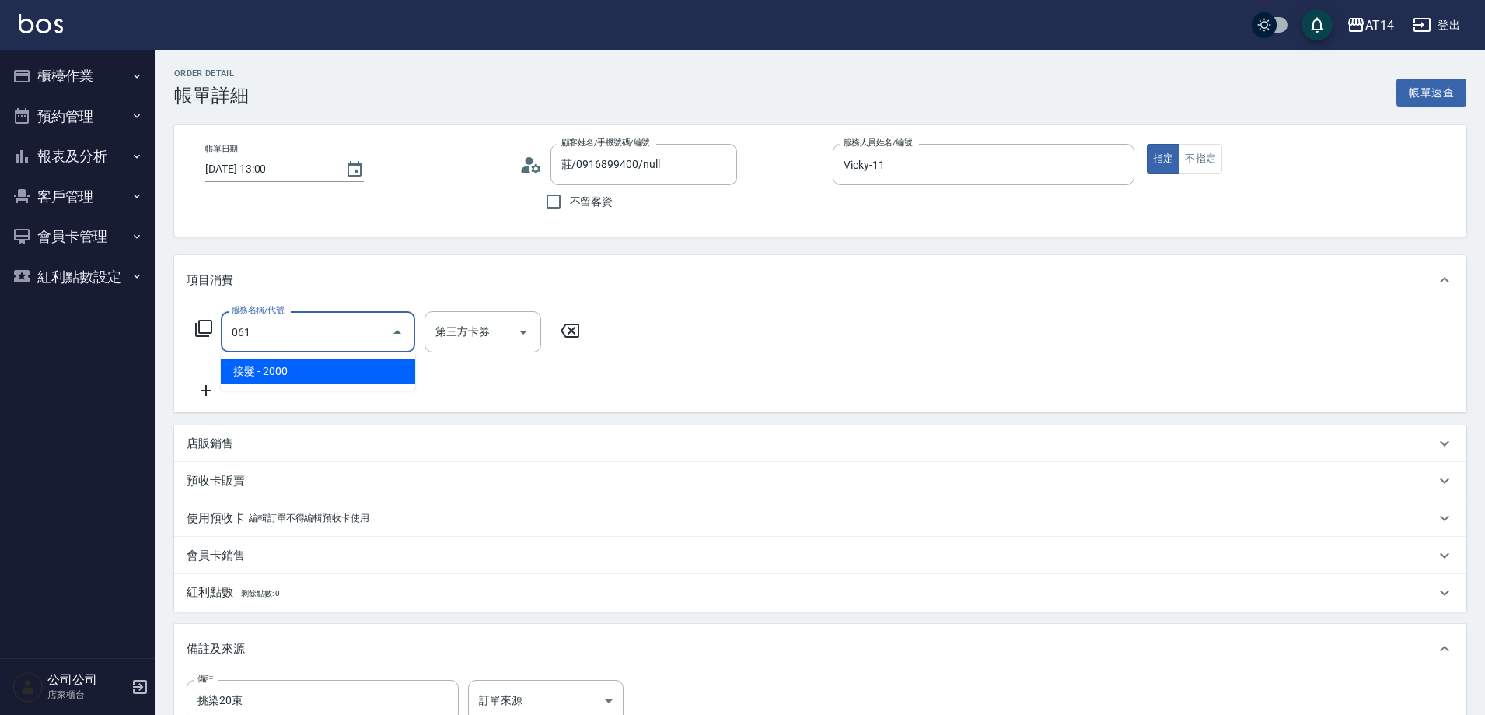
type input "4"
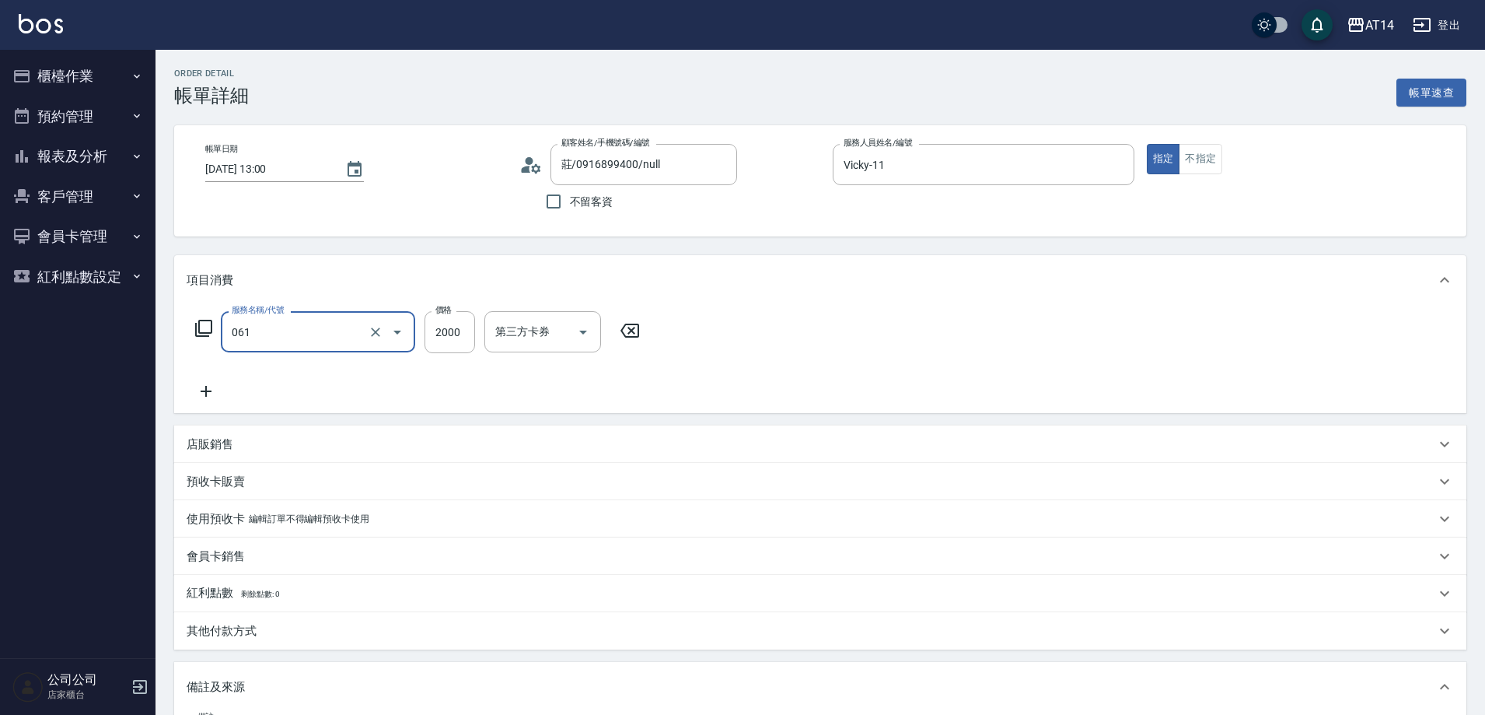
type input "接髮(061)"
type input "4"
type input "0"
type input "420"
type input "8"
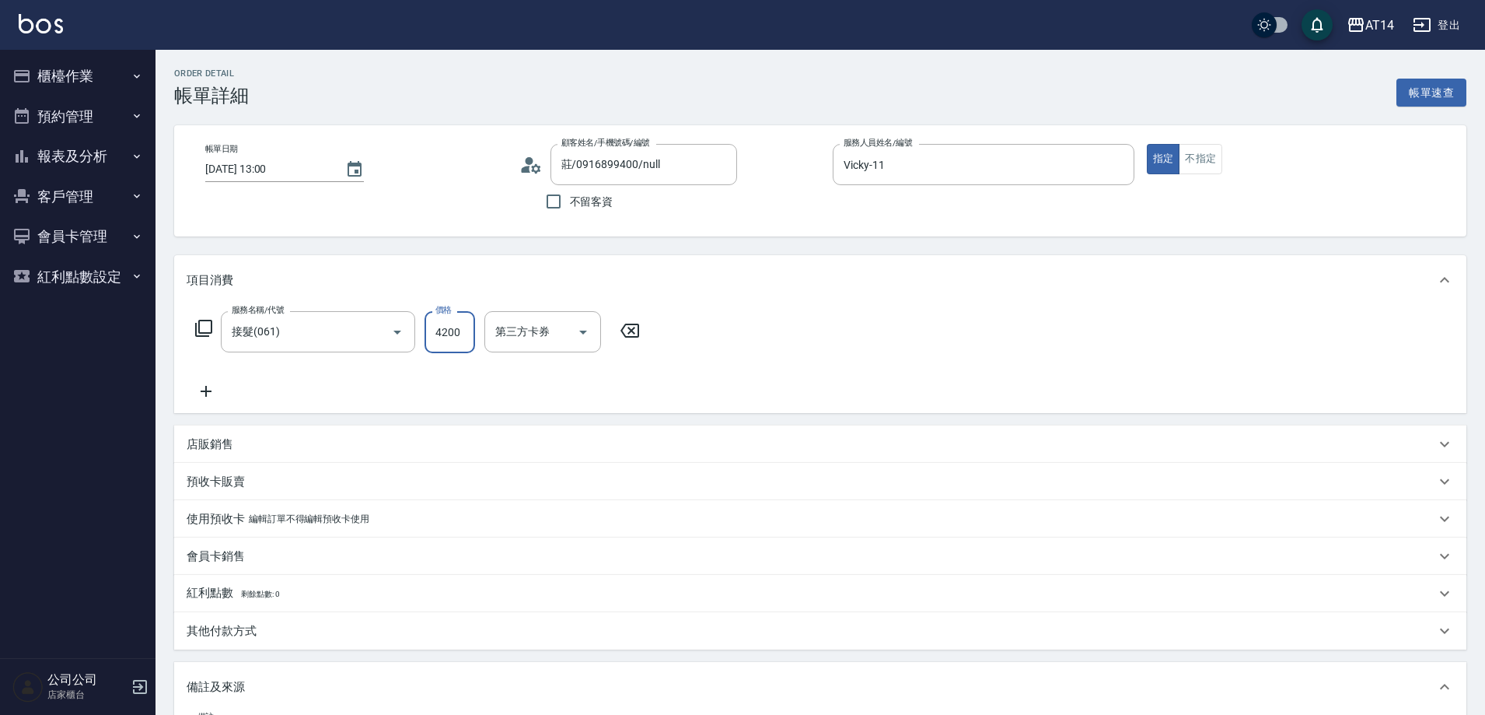
type input "4200"
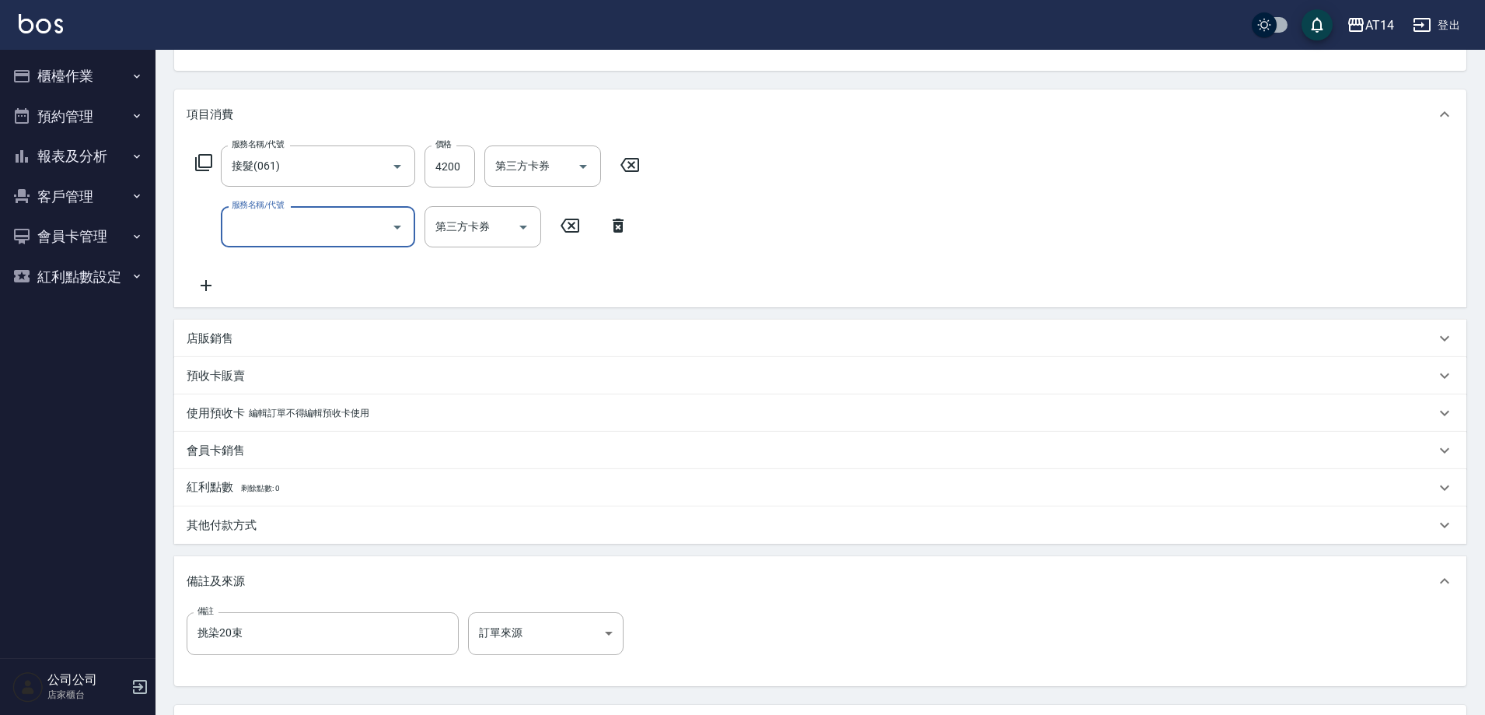
scroll to position [305, 0]
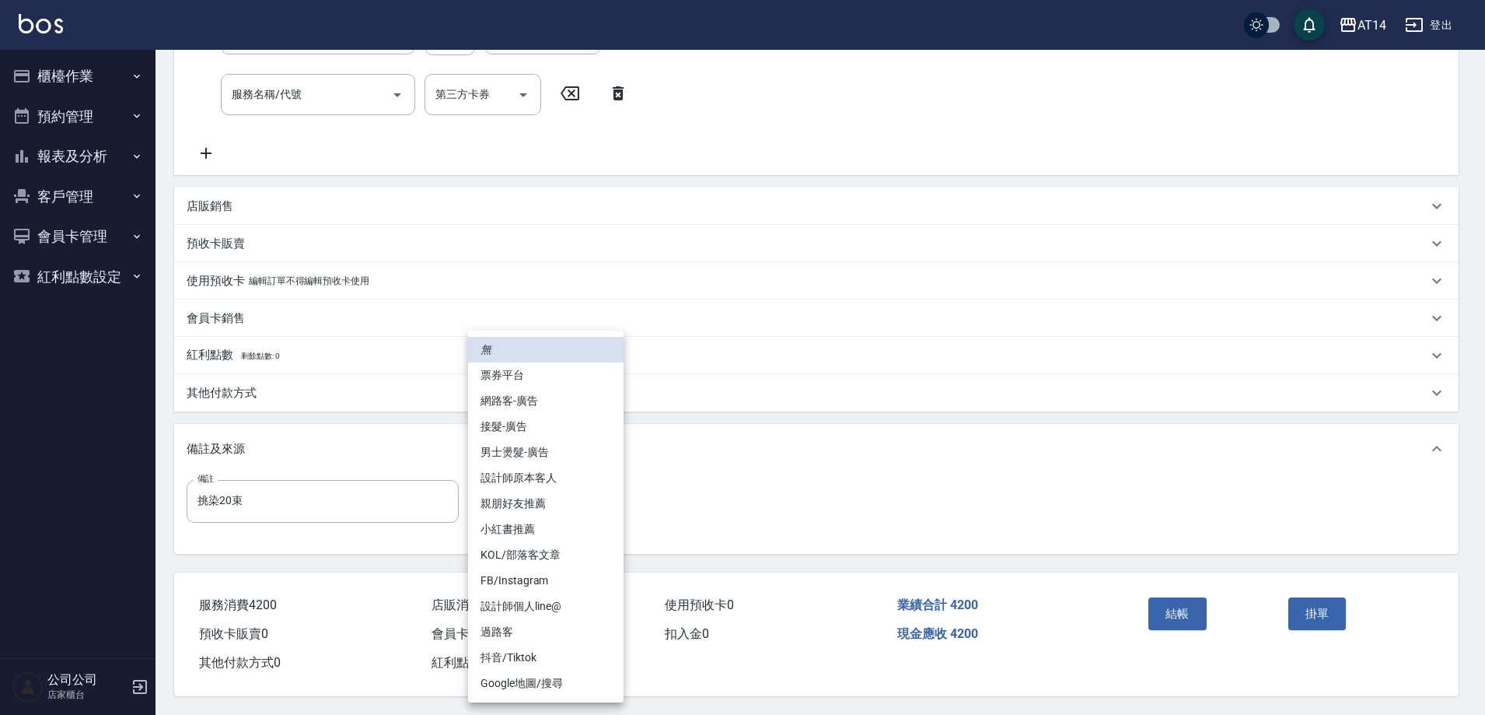
click at [551, 497] on body "AT14 登出 櫃檯作業 打帳單 帳單列表 掛單列表 現金收支登錄 材料自購登錄 每日結帳 排班表 掃碼打卡 預約管理 預約管理 單日預約紀錄 單週預約紀錄 …" at bounding box center [742, 208] width 1485 height 1012
click at [556, 424] on li "接髮-廣告" at bounding box center [546, 427] width 156 height 26
type input "接髮-廣告"
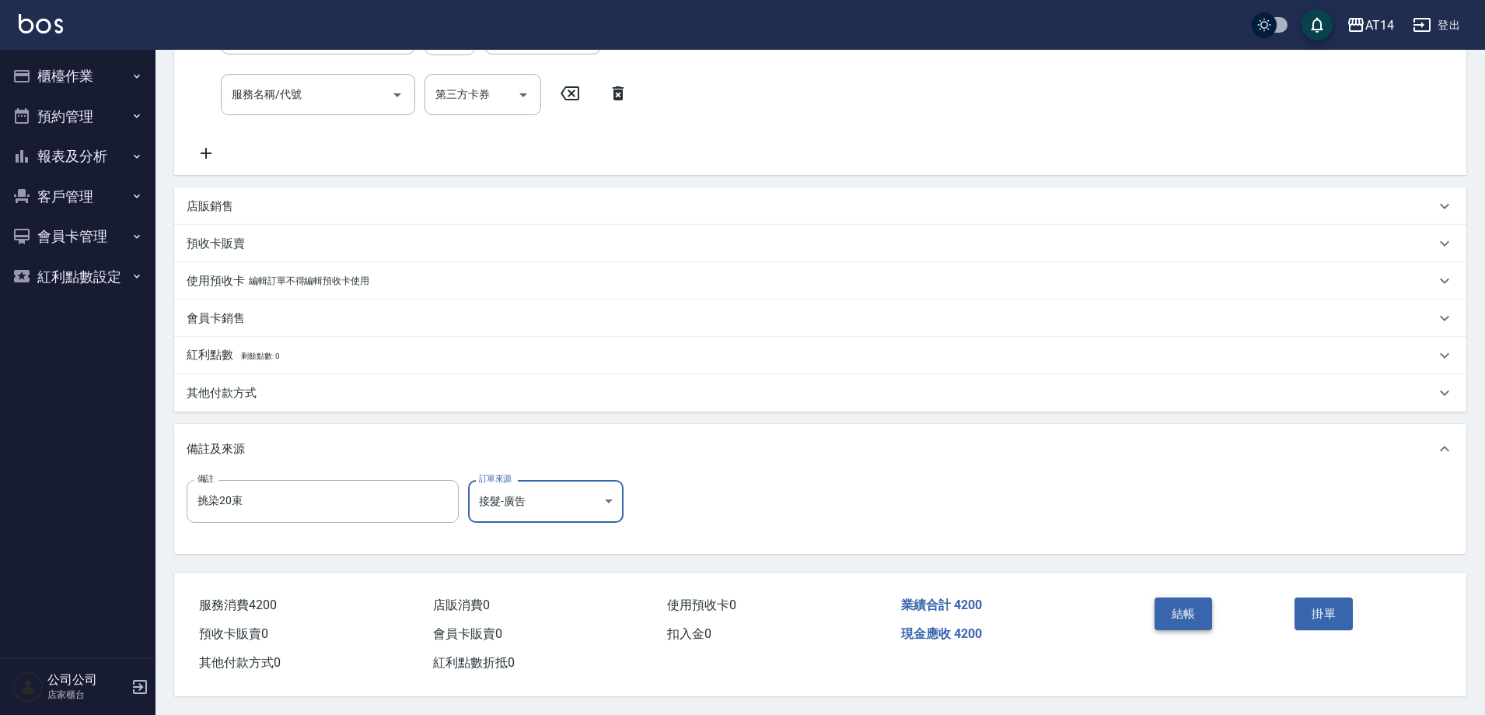
click at [1178, 603] on button "結帳" at bounding box center [1184, 613] width 58 height 33
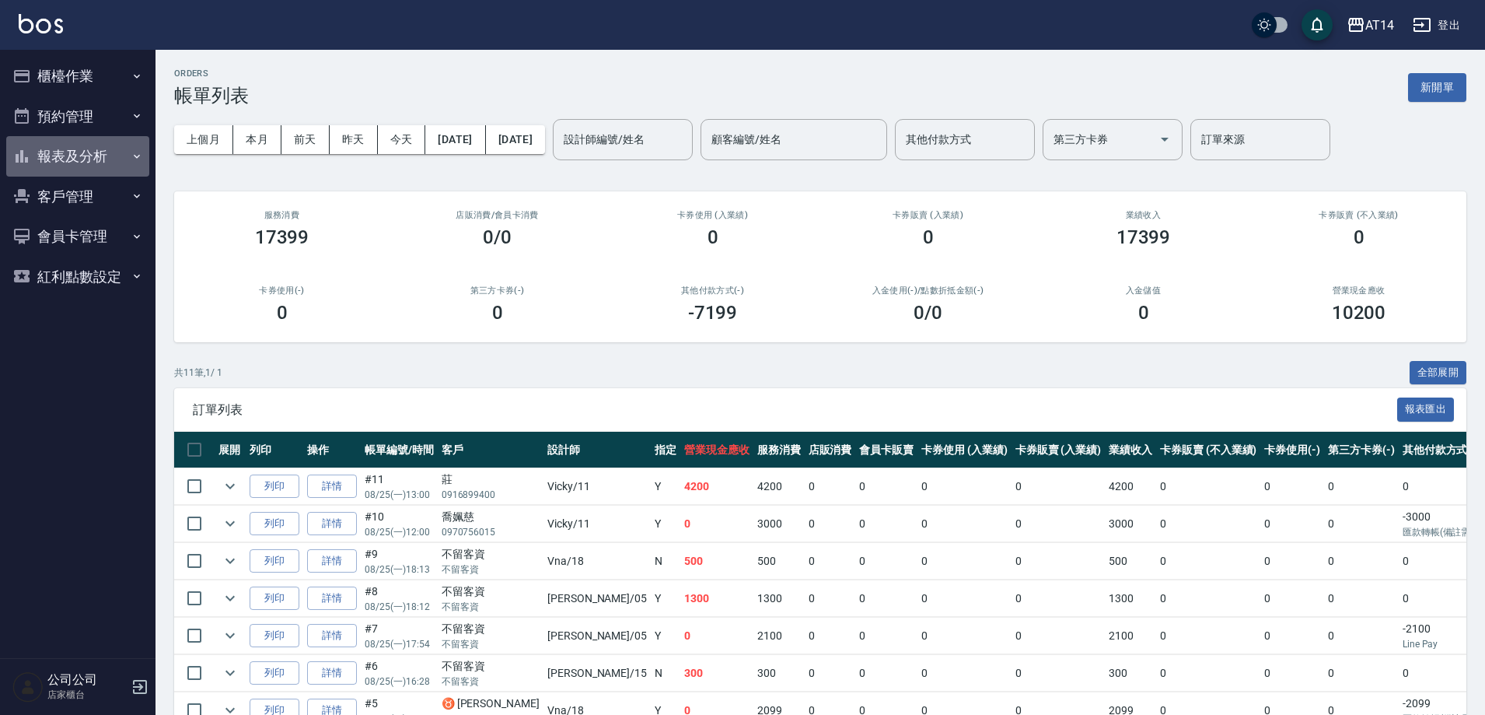
click at [142, 162] on icon "button" at bounding box center [137, 156] width 12 height 12
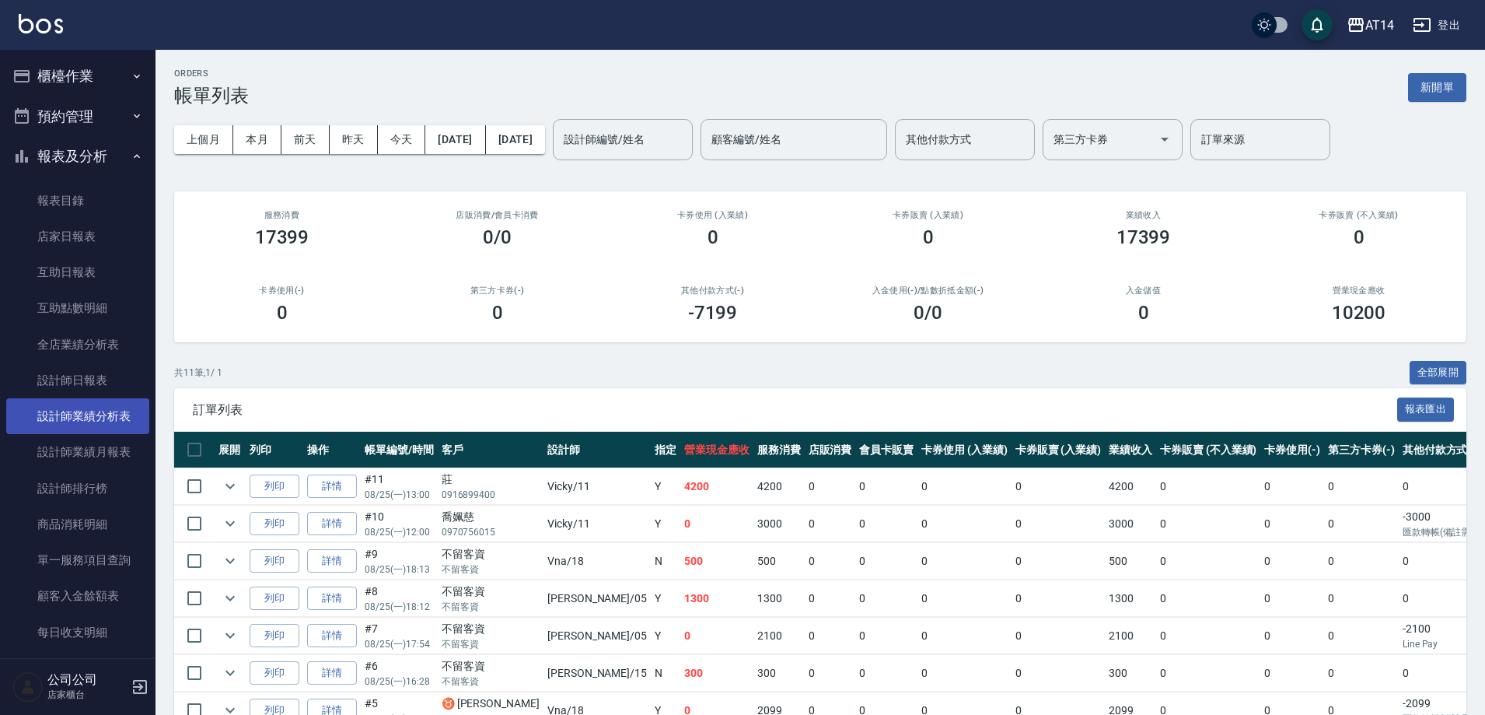
click at [113, 404] on link "設計師業績分析表" at bounding box center [77, 416] width 143 height 36
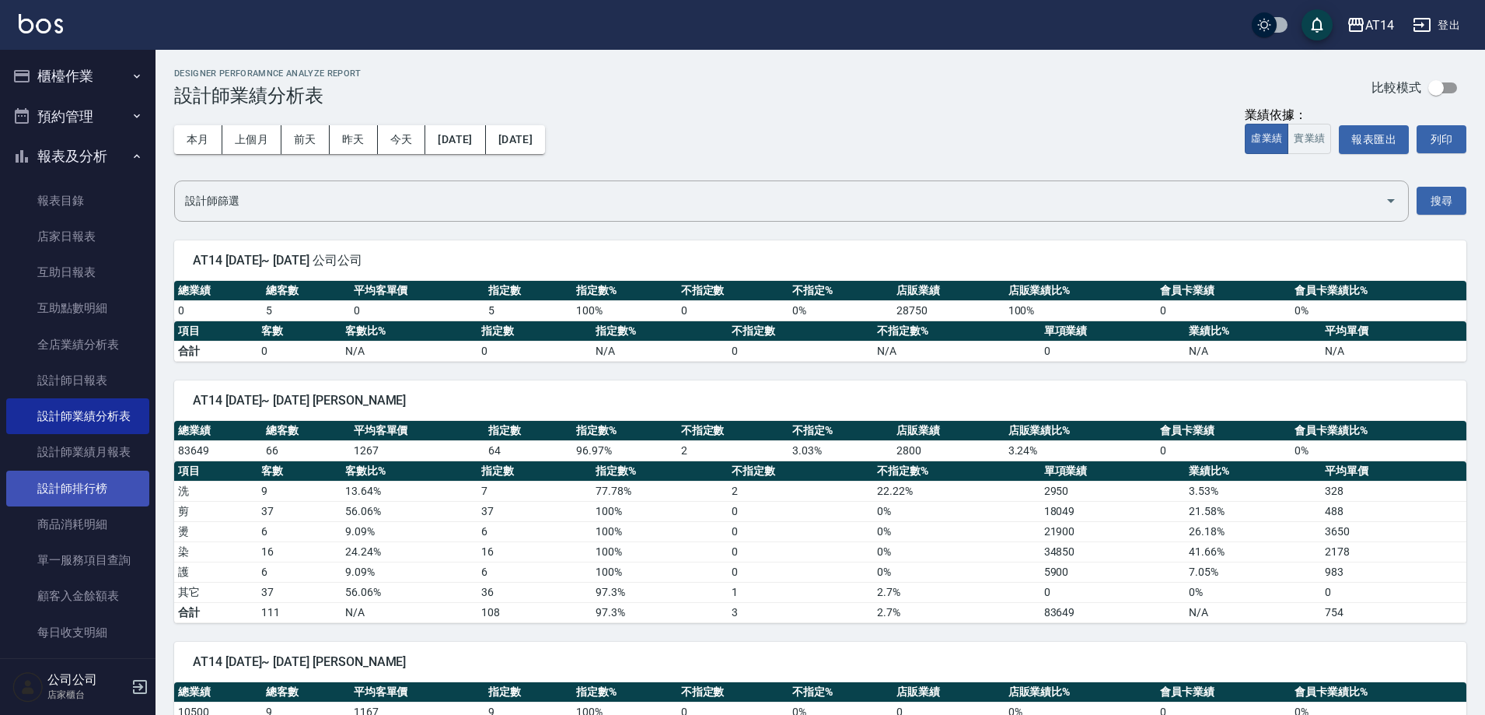
click at [120, 488] on link "設計師排行榜" at bounding box center [77, 488] width 143 height 36
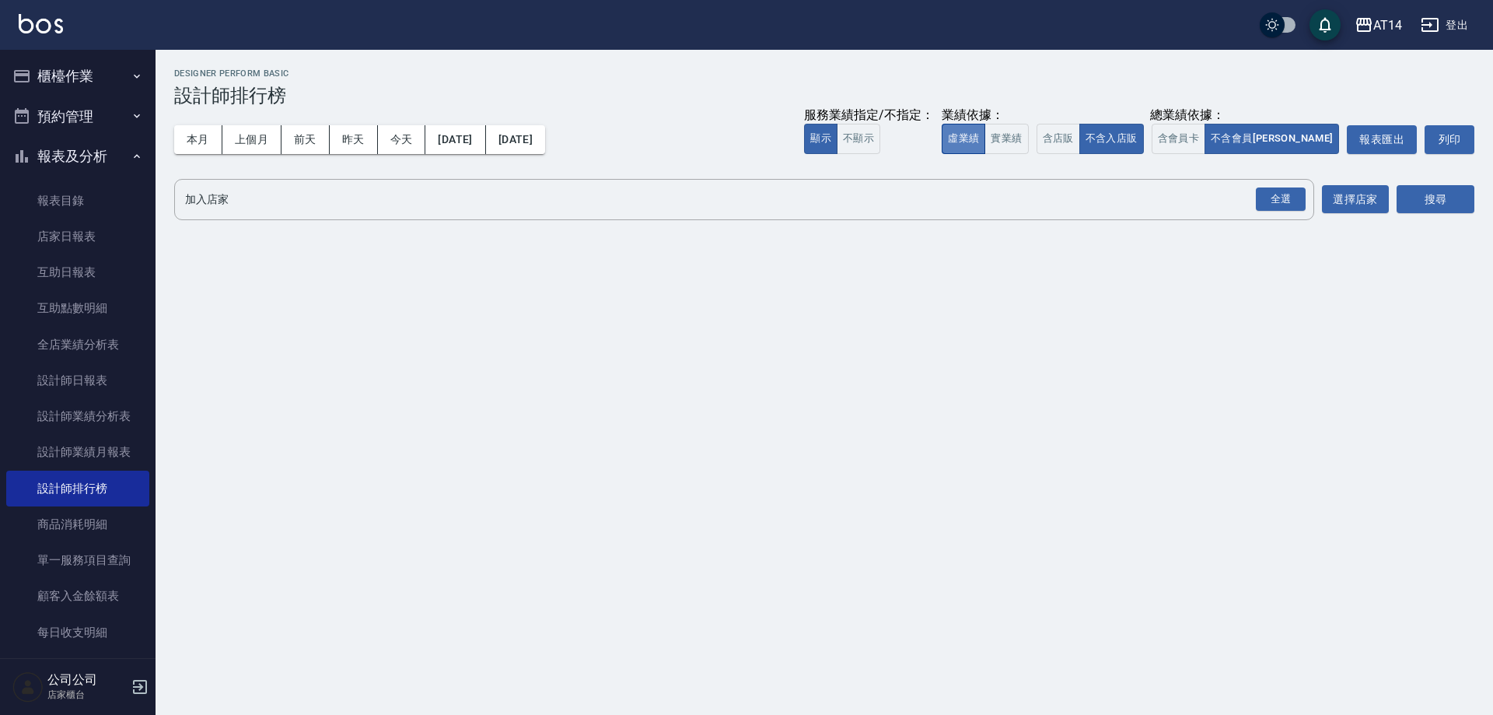
click at [985, 126] on button "虛業績" at bounding box center [964, 139] width 44 height 30
drag, startPoint x: 1072, startPoint y: 145, endPoint x: 1091, endPoint y: 141, distance: 19.2
click at [1028, 144] on button "實業績" at bounding box center [1006, 139] width 44 height 30
click at [1080, 139] on button "含店販" at bounding box center [1059, 139] width 44 height 30
click at [1206, 149] on button "含會員卡" at bounding box center [1179, 139] width 54 height 30
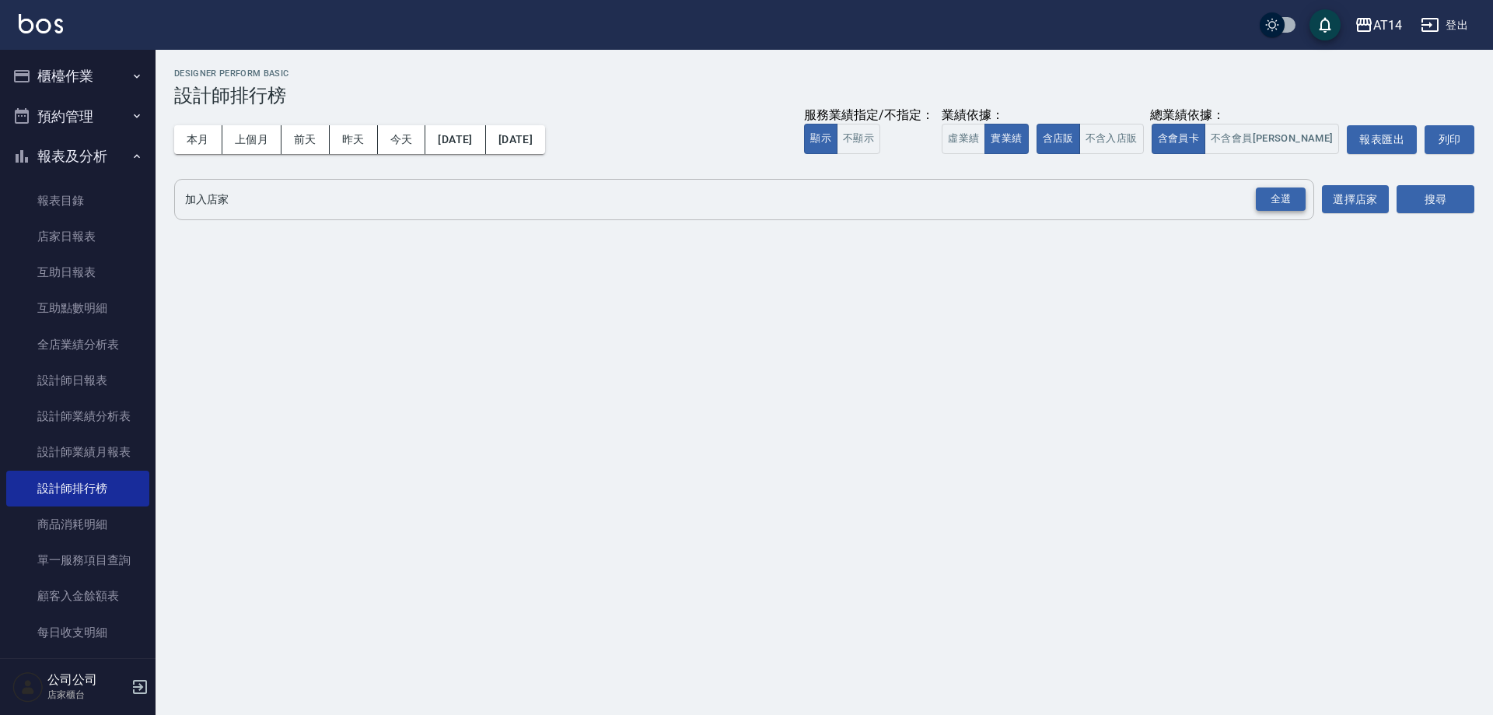
click at [1264, 189] on div "全選" at bounding box center [1281, 199] width 50 height 24
click at [1428, 218] on div "搜尋" at bounding box center [1436, 201] width 78 height 44
click at [1429, 212] on button "搜尋" at bounding box center [1436, 200] width 78 height 29
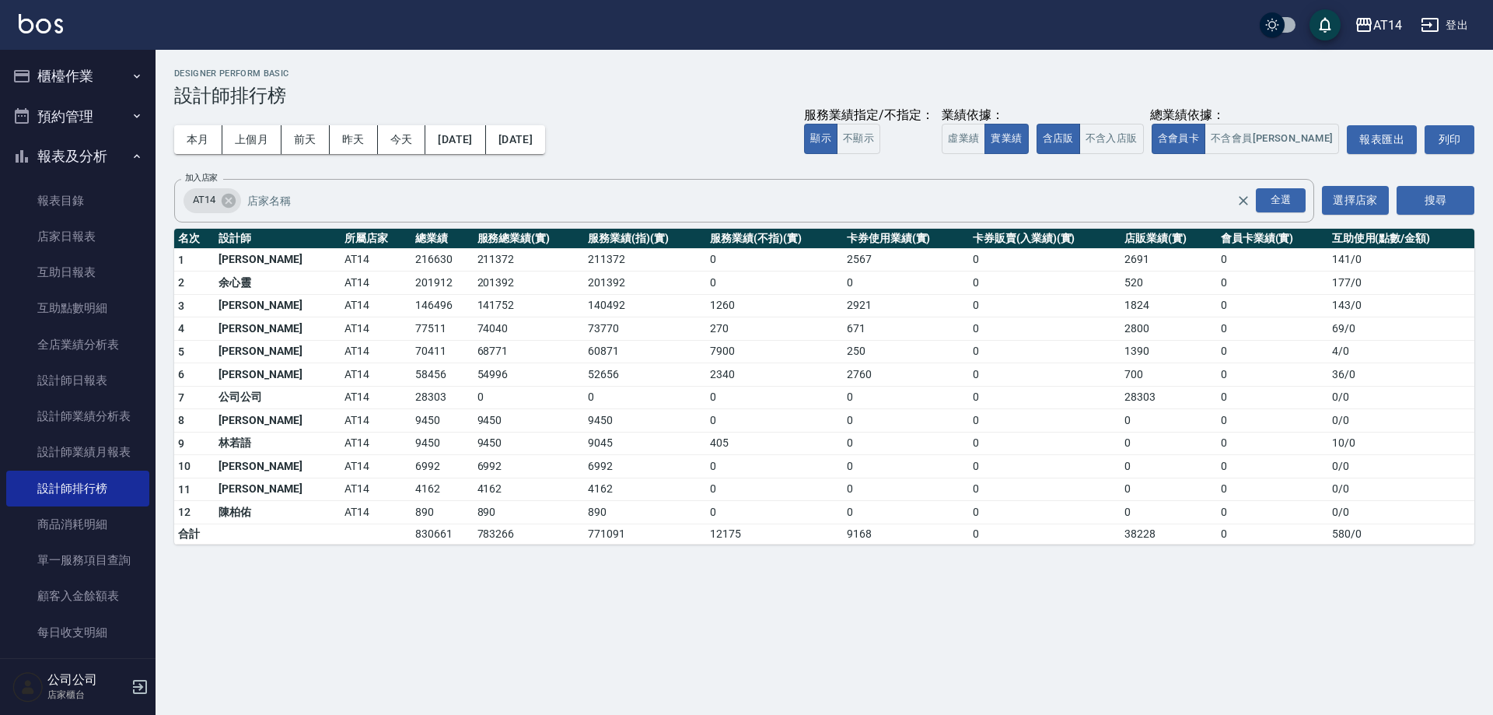
click at [124, 86] on button "櫃檯作業" at bounding box center [77, 76] width 143 height 40
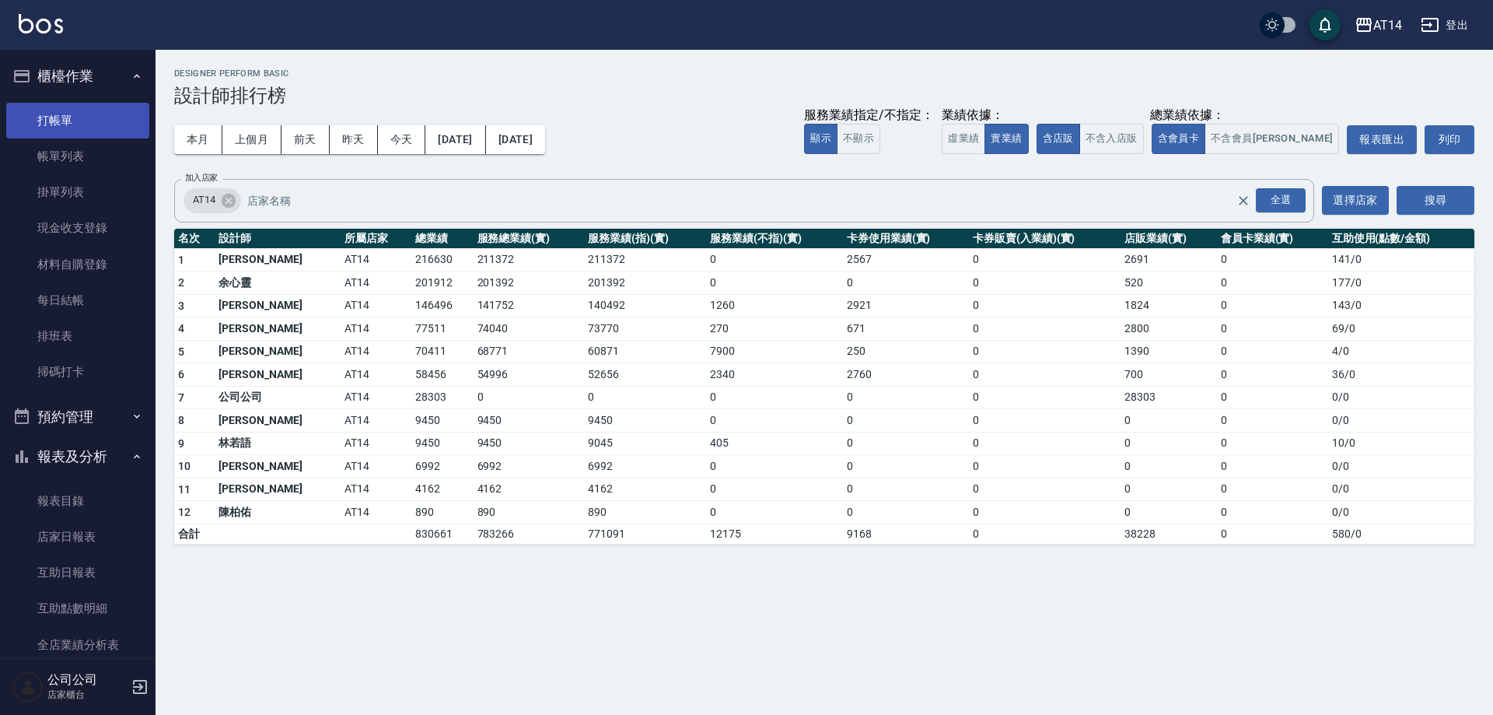
click at [121, 136] on link "打帳單" at bounding box center [77, 121] width 143 height 36
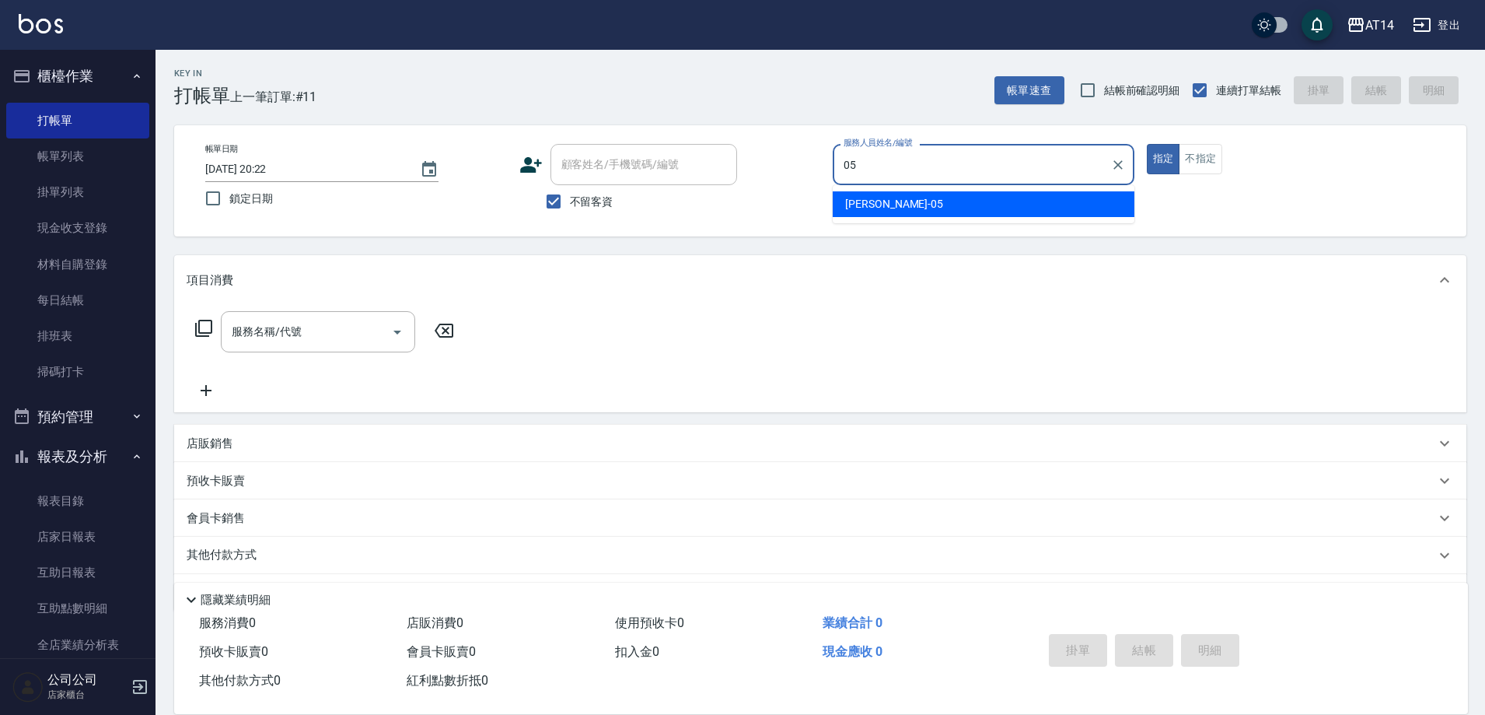
type input "Patty-05"
type button "true"
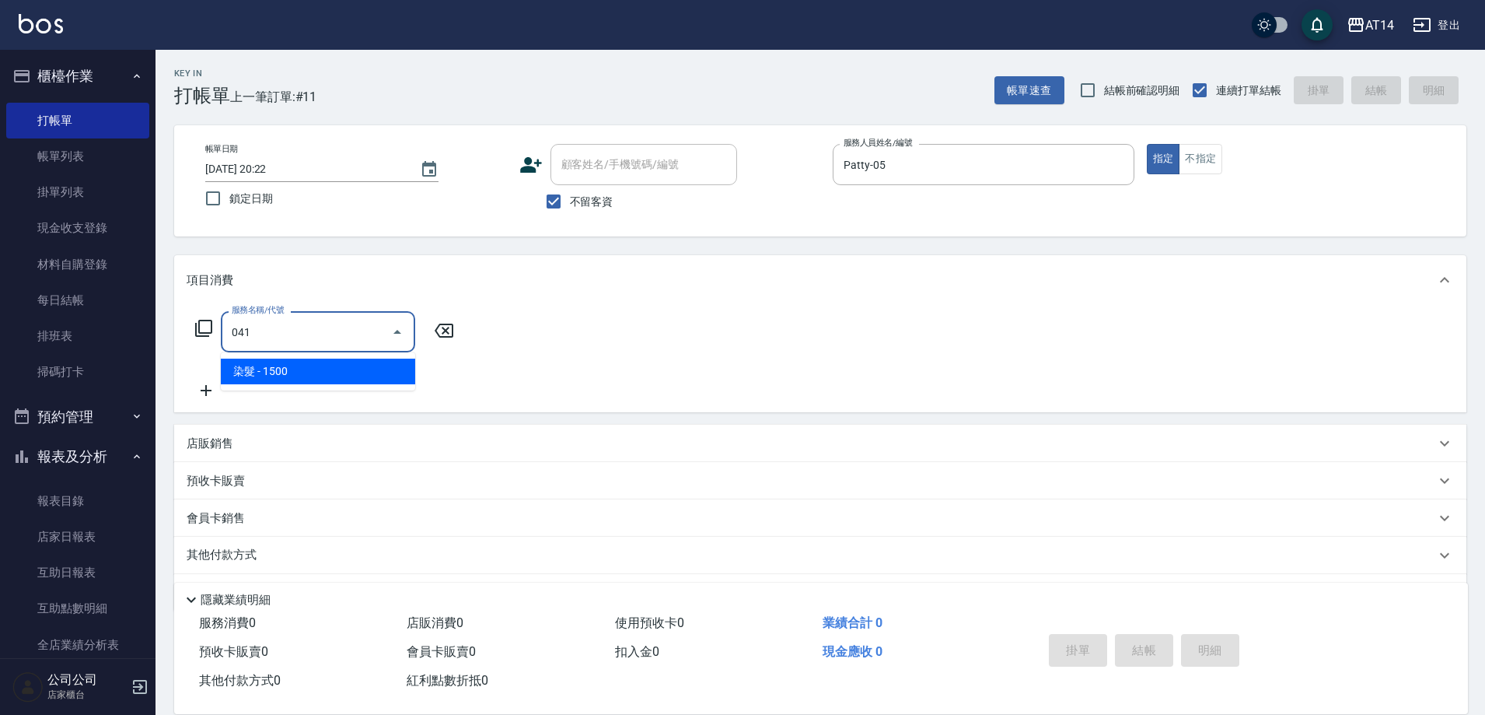
type input "染髮(041)"
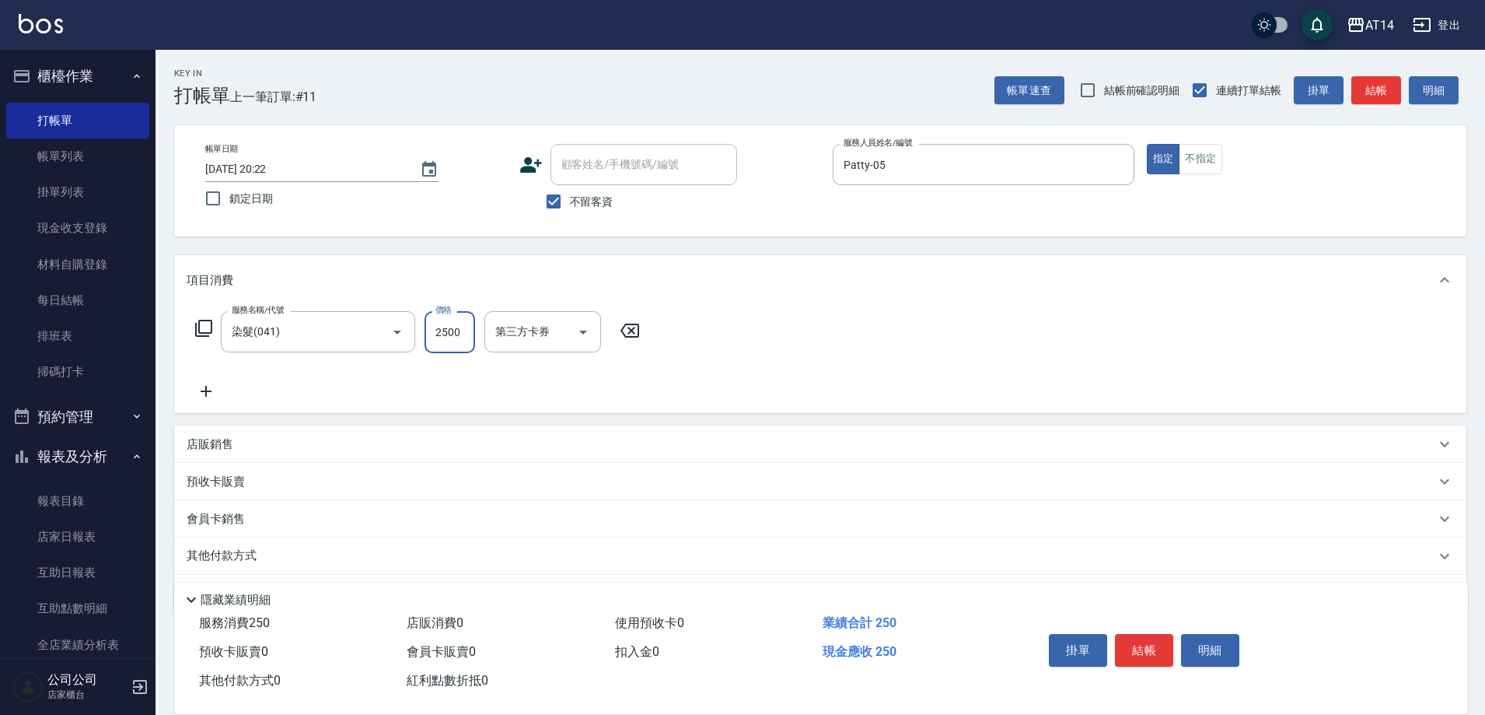
type input "2500"
click at [1146, 634] on button "結帳" at bounding box center [1144, 650] width 58 height 33
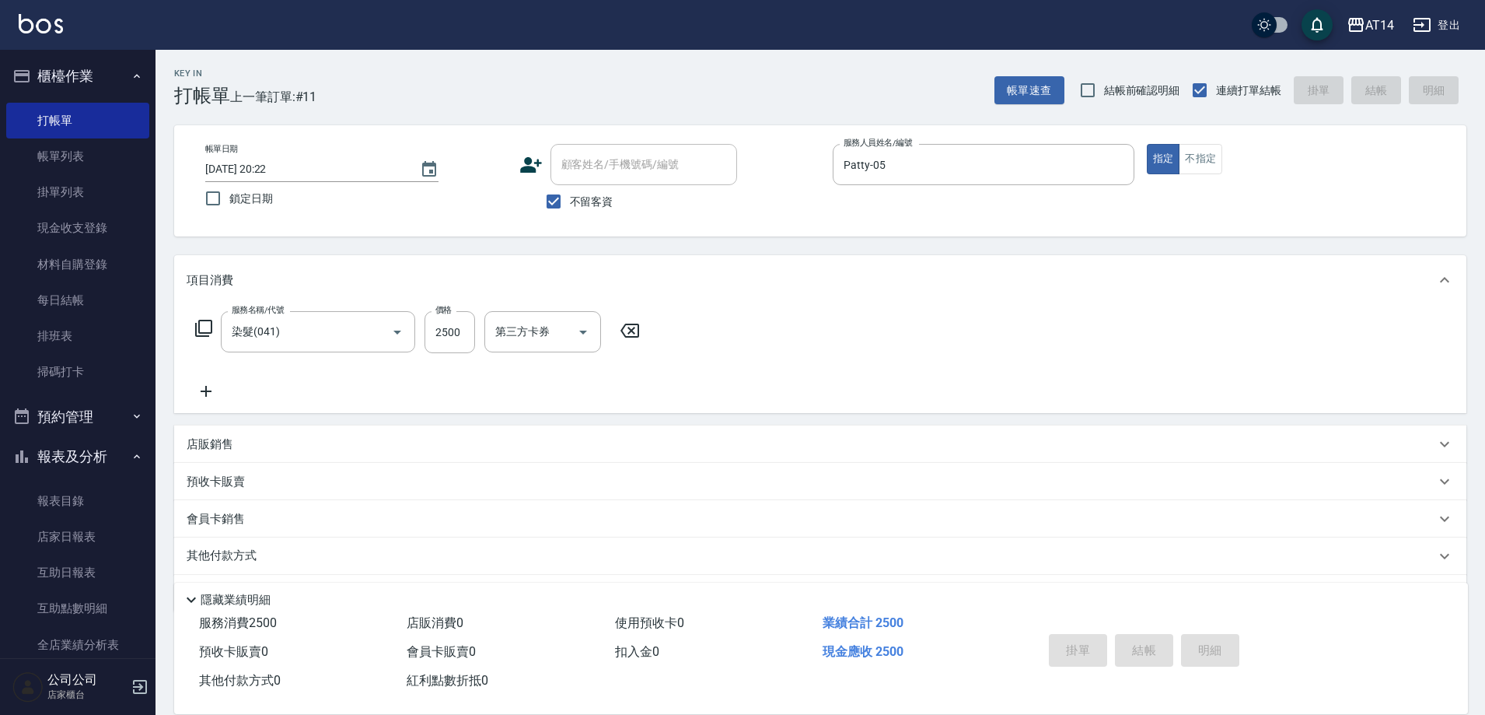
type input "2025/08/25 20:23"
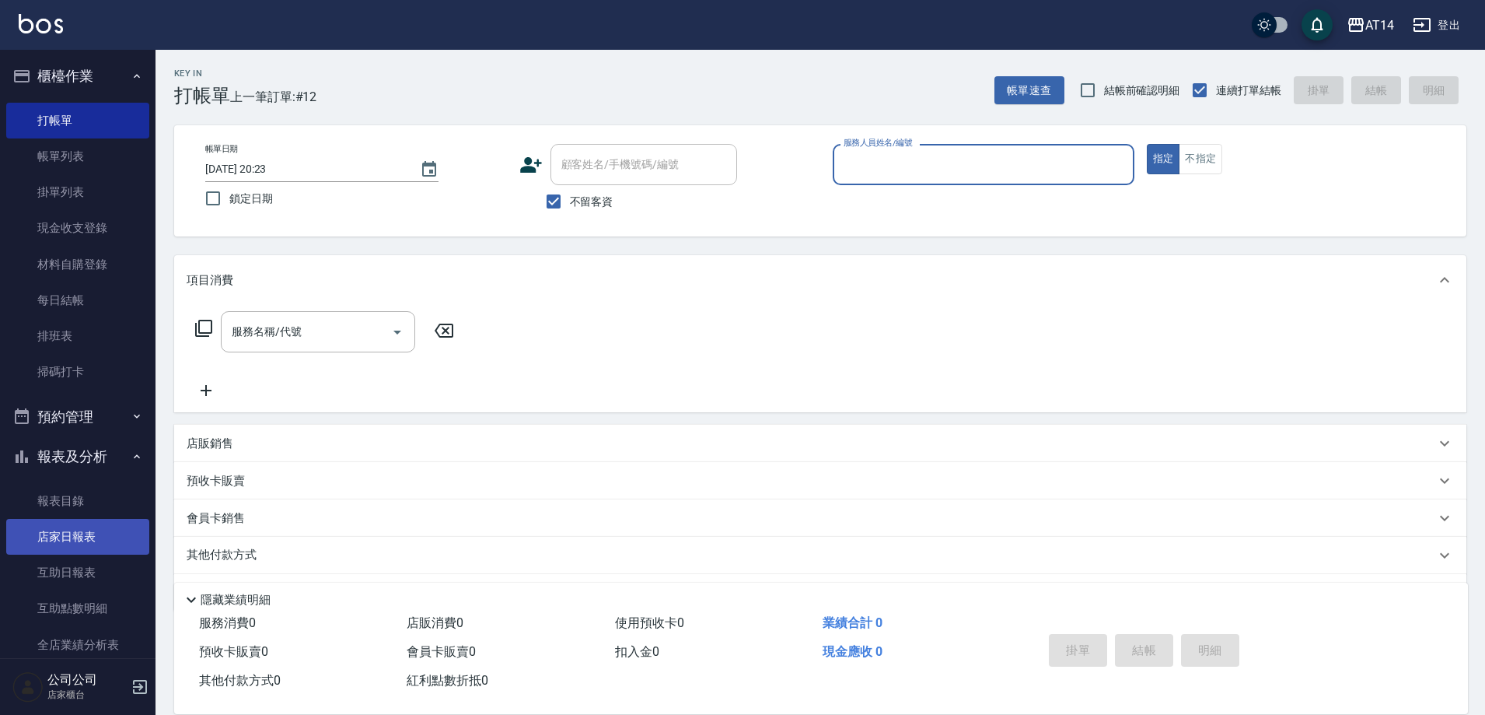
click at [89, 526] on link "店家日報表" at bounding box center [77, 537] width 143 height 36
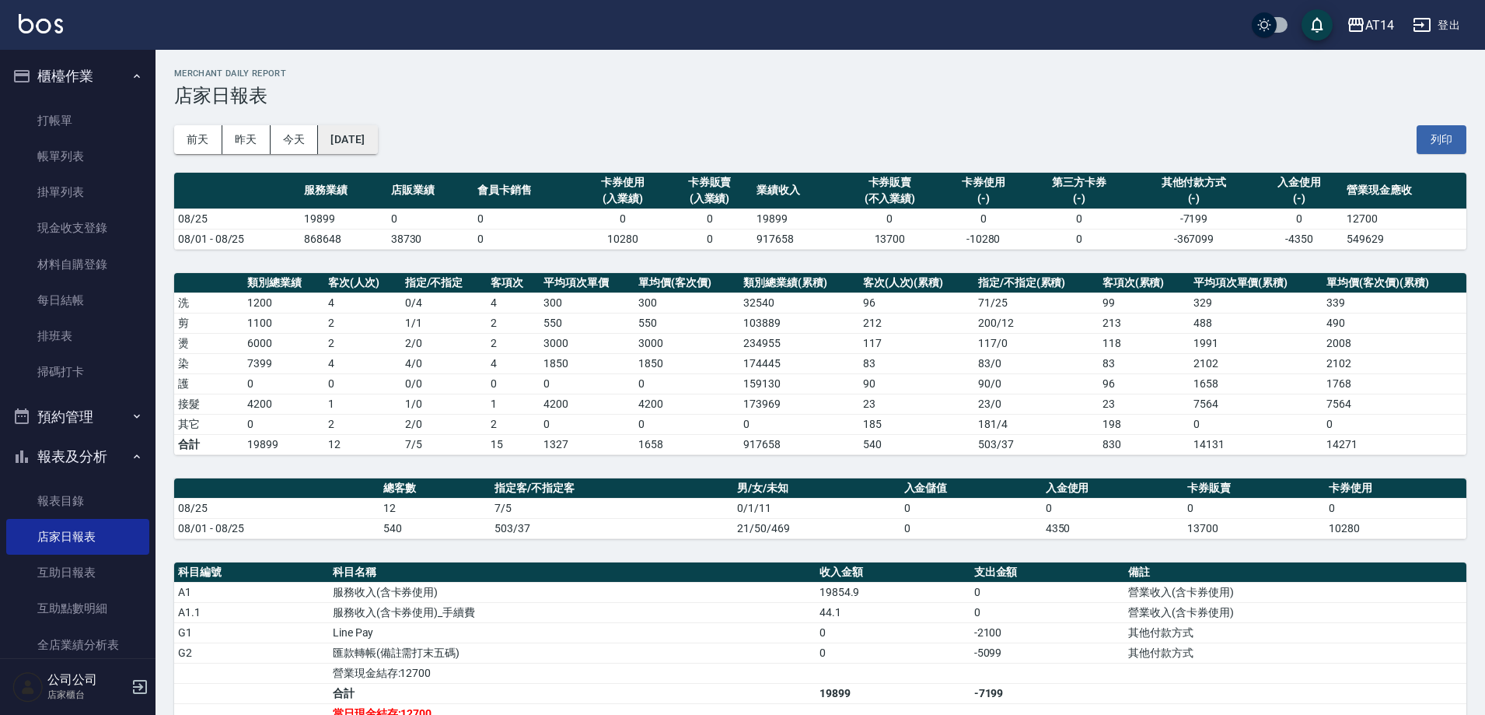
click at [365, 137] on button "2025/08/25" at bounding box center [347, 139] width 59 height 29
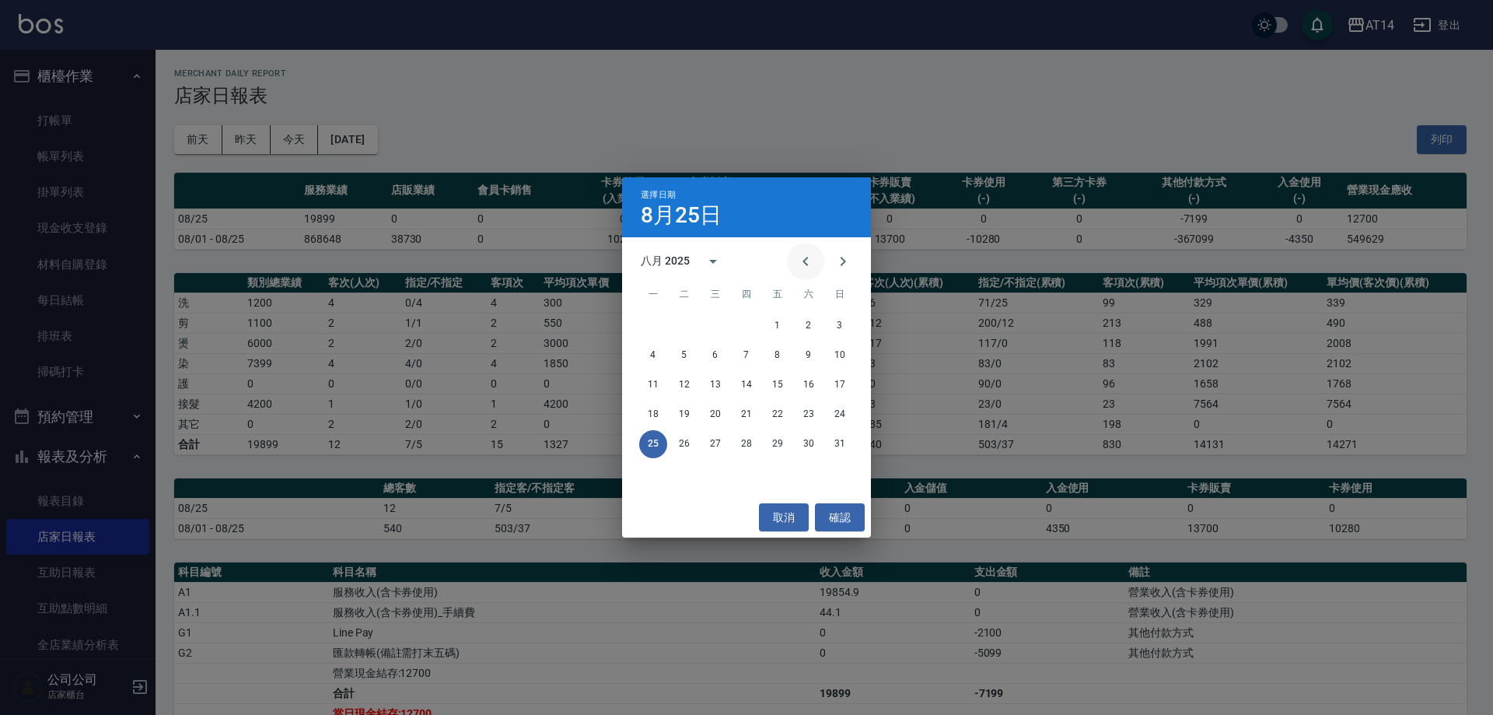
click at [818, 264] on button "Previous month" at bounding box center [805, 261] width 37 height 37
click at [776, 419] on button "25" at bounding box center [778, 414] width 28 height 28
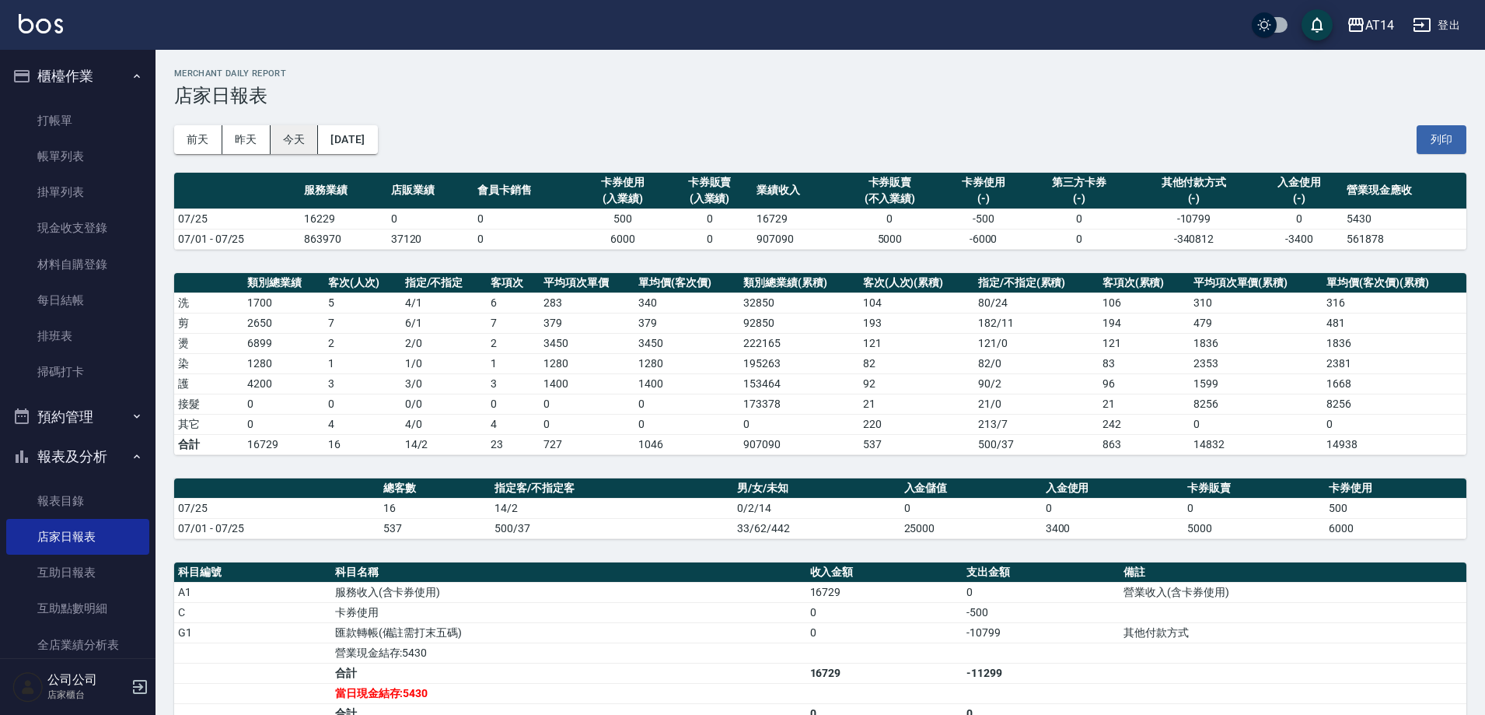
click at [287, 131] on button "今天" at bounding box center [295, 139] width 48 height 29
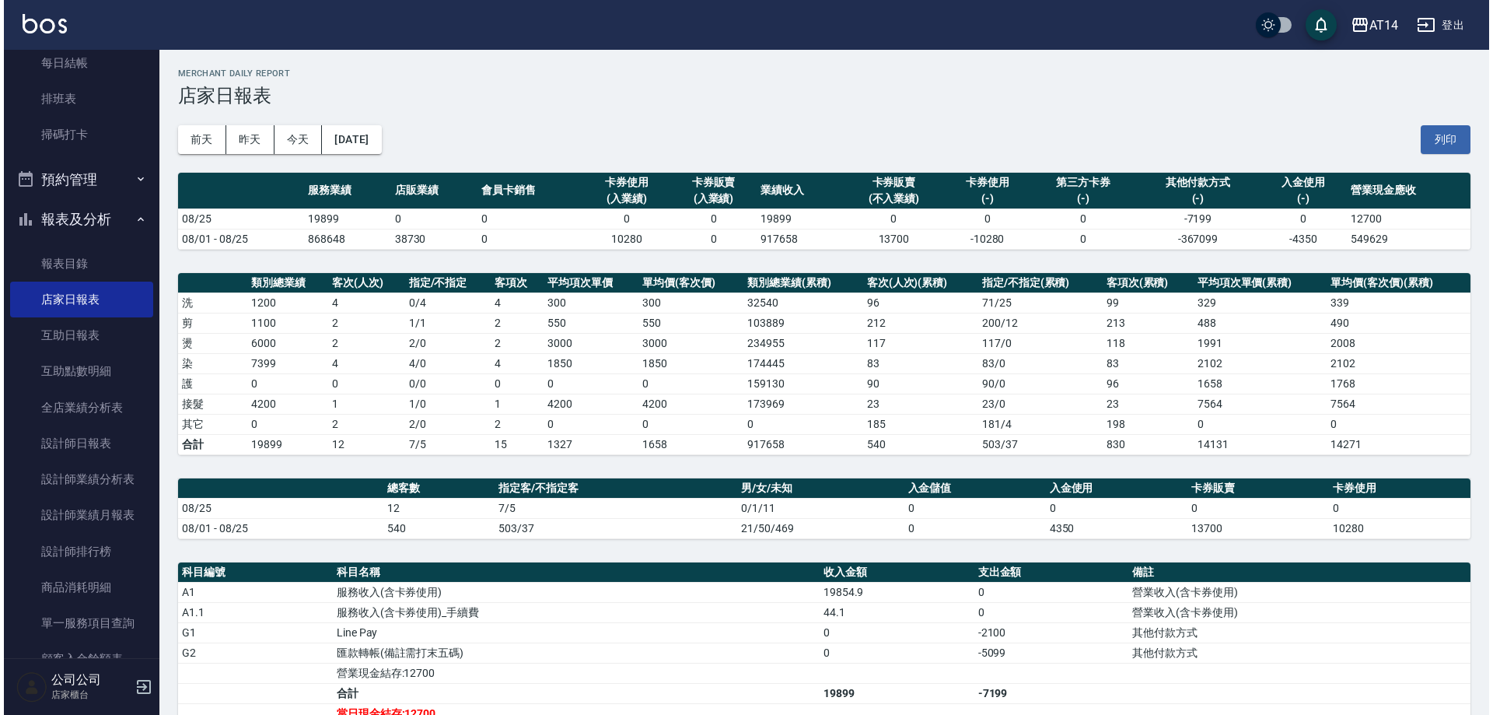
scroll to position [322, 0]
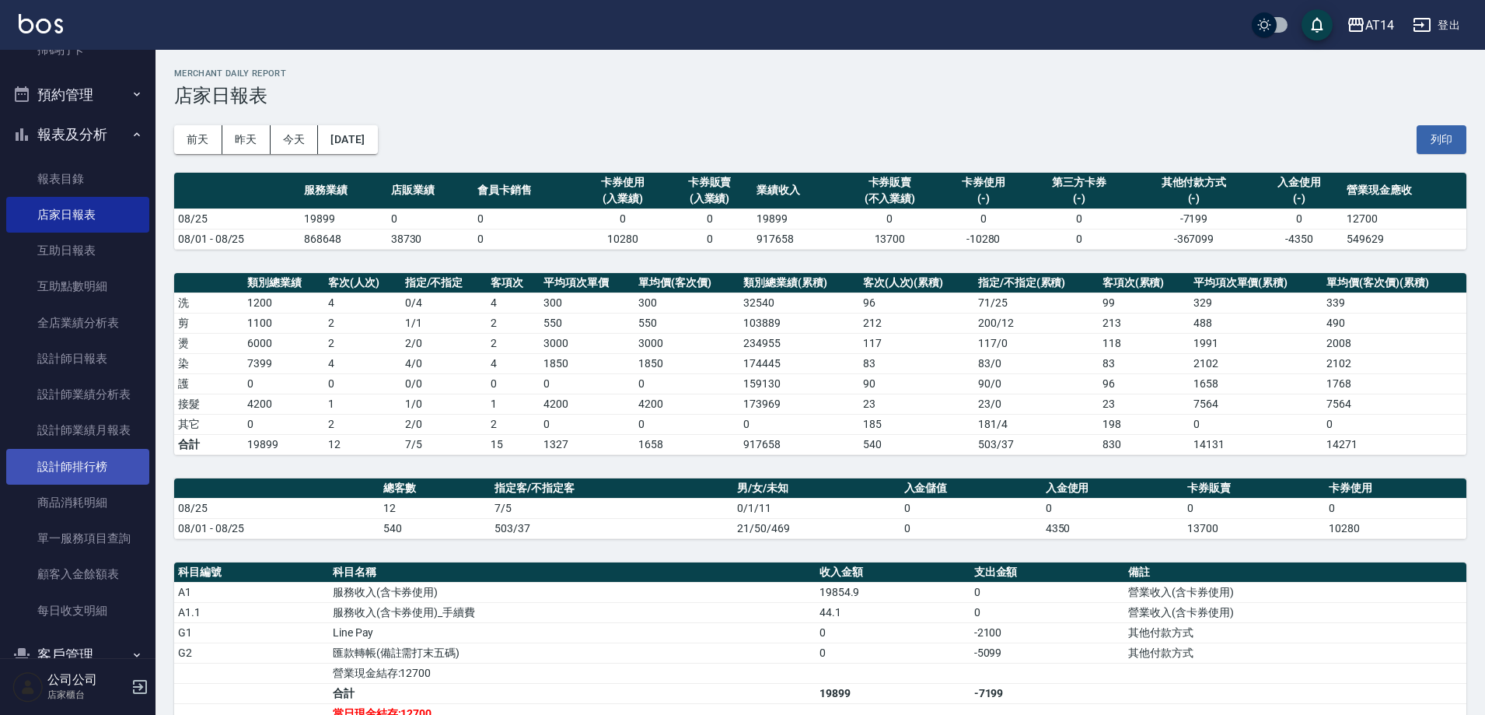
click at [94, 478] on link "設計師排行榜" at bounding box center [77, 467] width 143 height 36
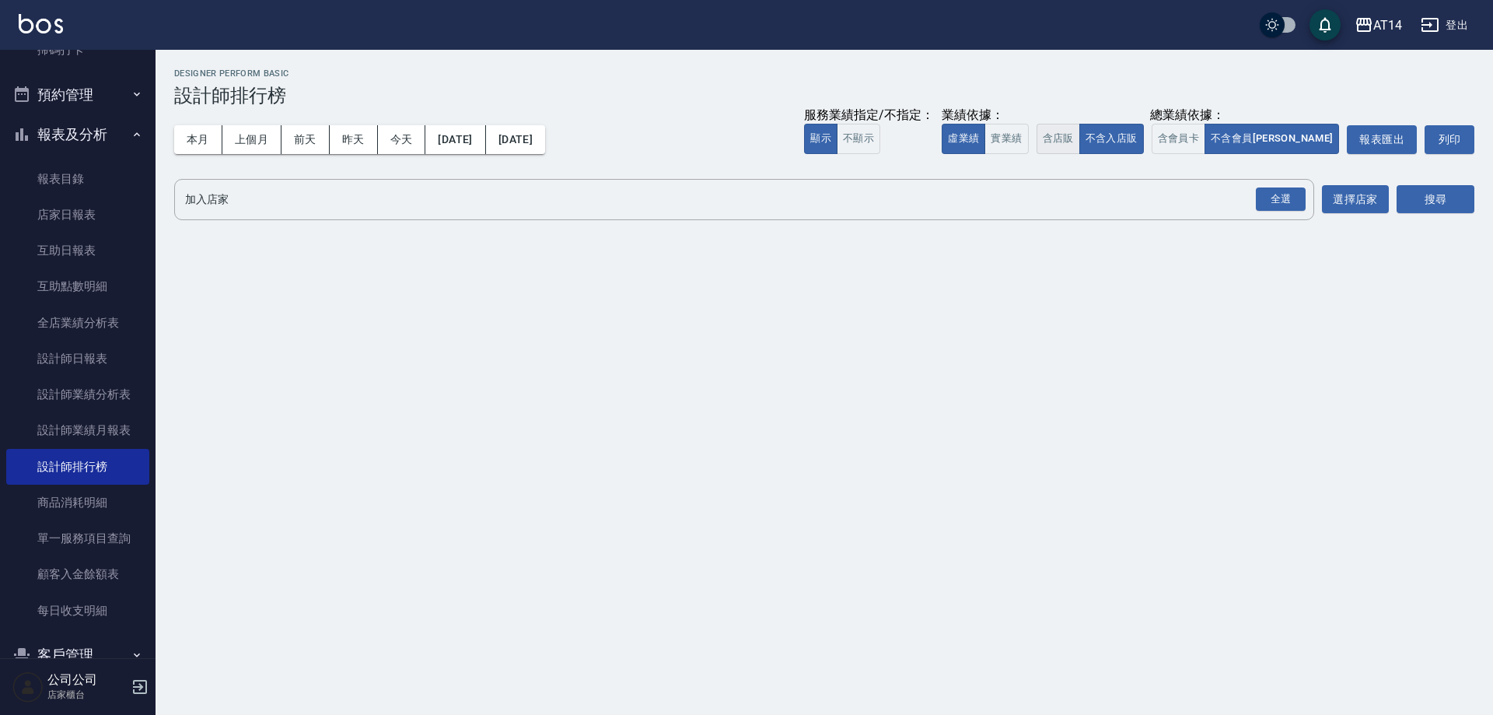
drag, startPoint x: 1098, startPoint y: 131, endPoint x: 1129, endPoint y: 135, distance: 31.3
click at [1106, 131] on div "服務業績指定/不指定： 顯示 不顯示 業績依據： 虛業績 實業績 總業績依據： 含店販 不含入店販 含會員卡 不含會員卡 報表匯出 列印" at bounding box center [1139, 139] width 670 height 29
drag, startPoint x: 1131, startPoint y: 137, endPoint x: 1250, endPoint y: 160, distance: 120.5
click at [1080, 137] on button "含店販" at bounding box center [1059, 139] width 44 height 30
click at [1206, 145] on button "含會員卡" at bounding box center [1179, 139] width 54 height 30
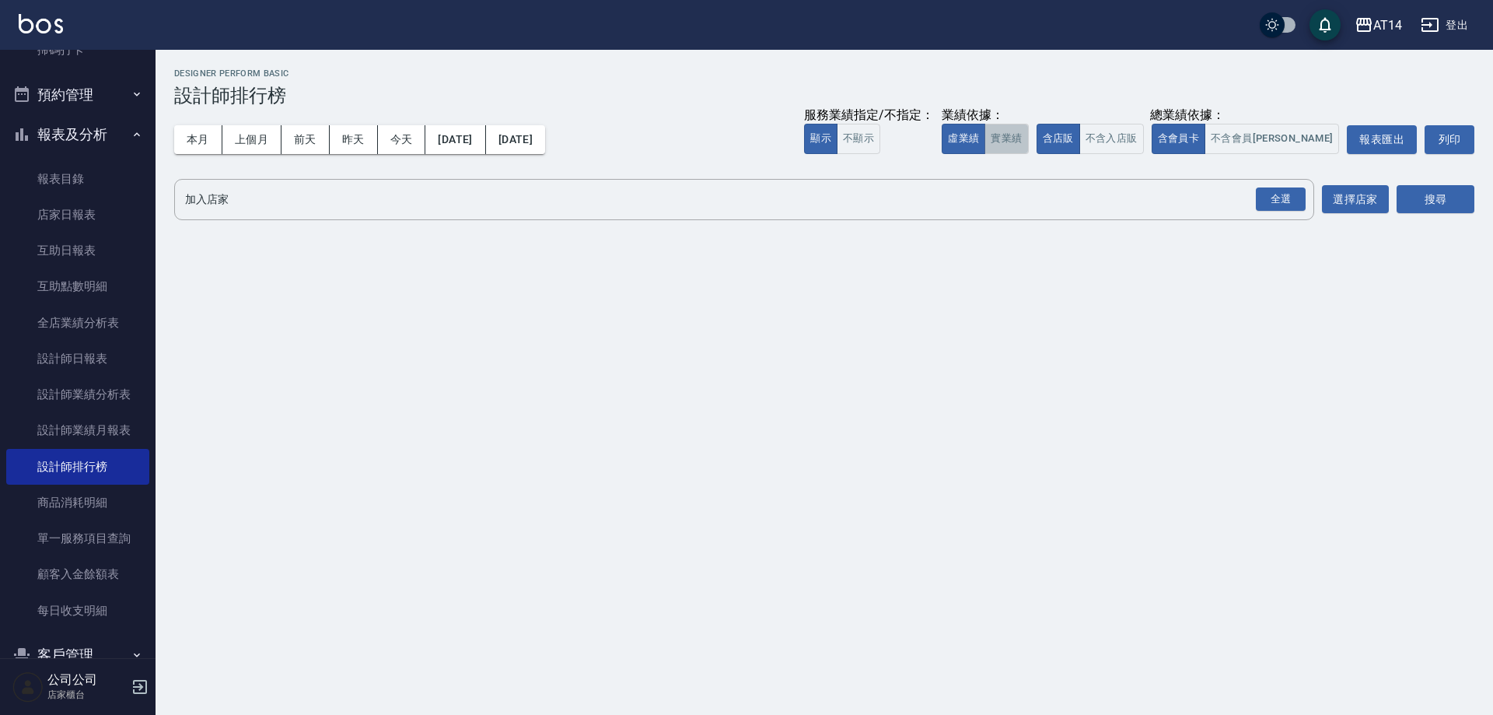
click at [1028, 147] on button "實業績" at bounding box center [1006, 139] width 44 height 30
click at [1292, 211] on div "全選" at bounding box center [1281, 199] width 50 height 24
click at [1430, 206] on button "搜尋" at bounding box center [1436, 200] width 78 height 29
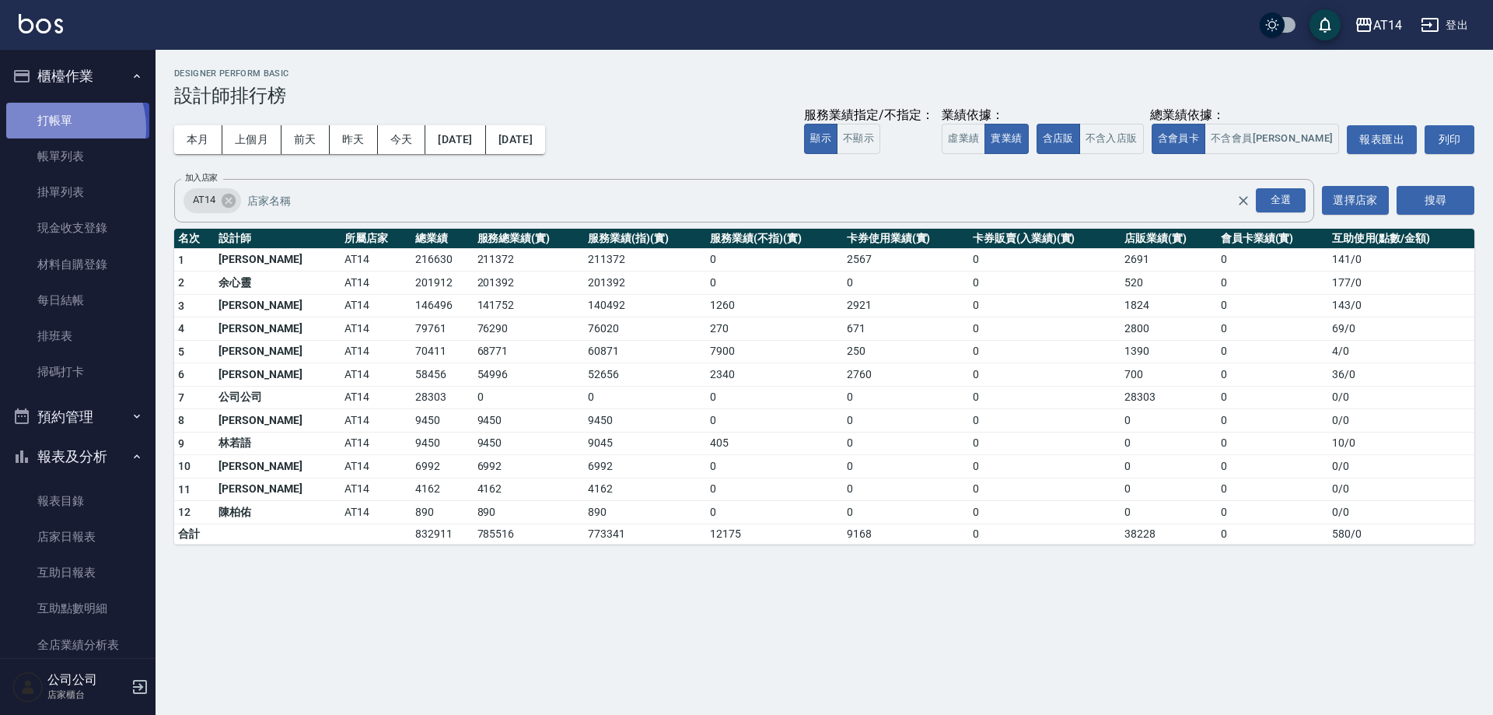
click at [57, 128] on link "打帳單" at bounding box center [77, 121] width 143 height 36
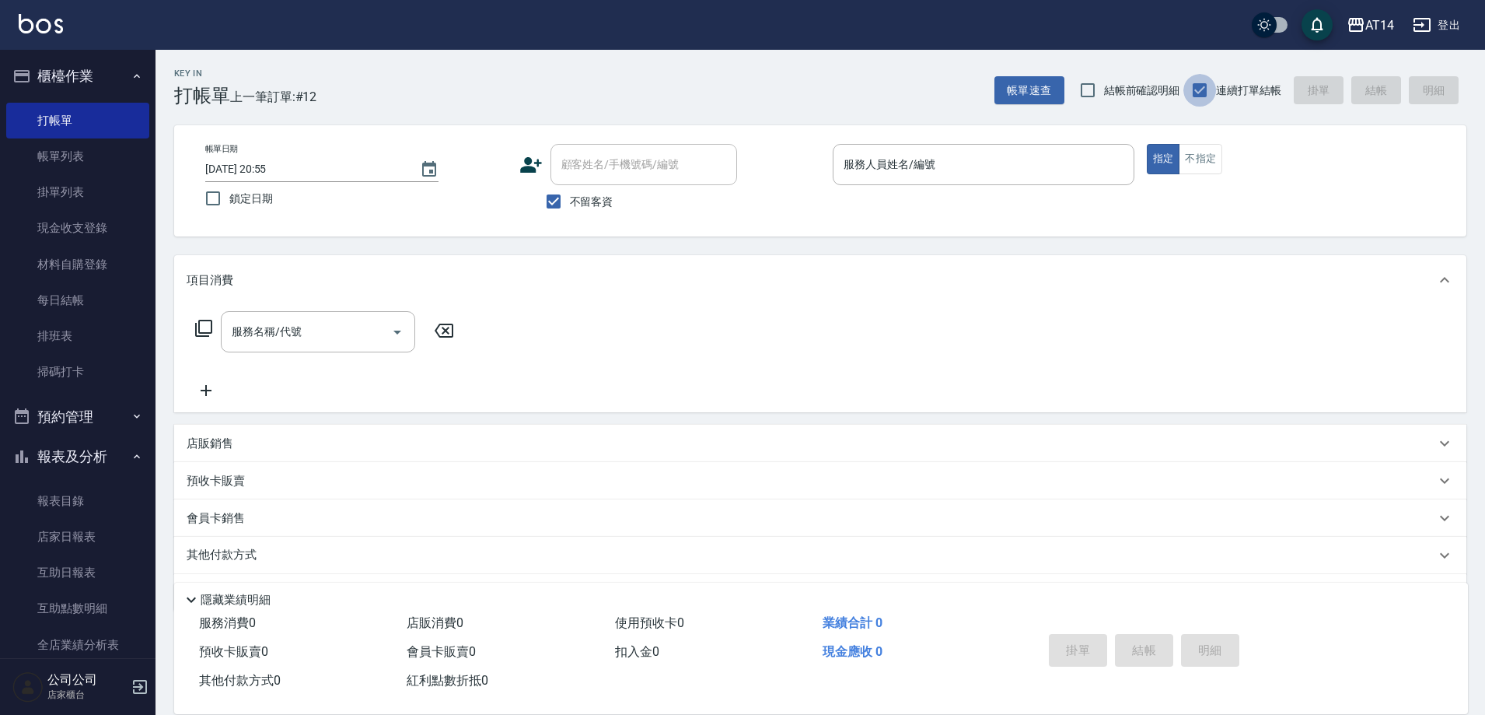
click at [1199, 85] on input "連續打單結帳" at bounding box center [1200, 90] width 33 height 33
checkbox input "true"
click at [873, 156] on div "服務人員姓名/編號 服務人員姓名/編號" at bounding box center [984, 164] width 302 height 41
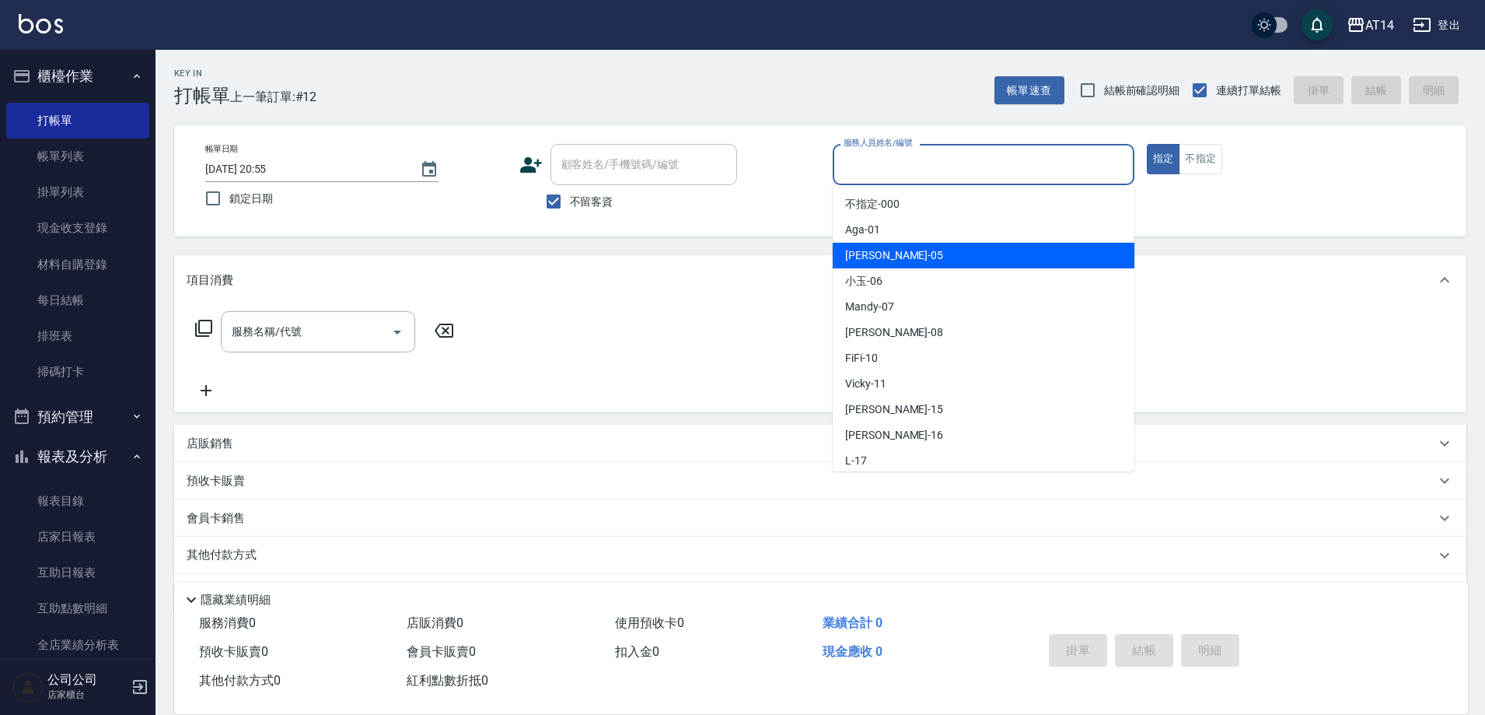
click at [884, 250] on span "Patty -05" at bounding box center [894, 255] width 98 height 16
type input "Patty-05"
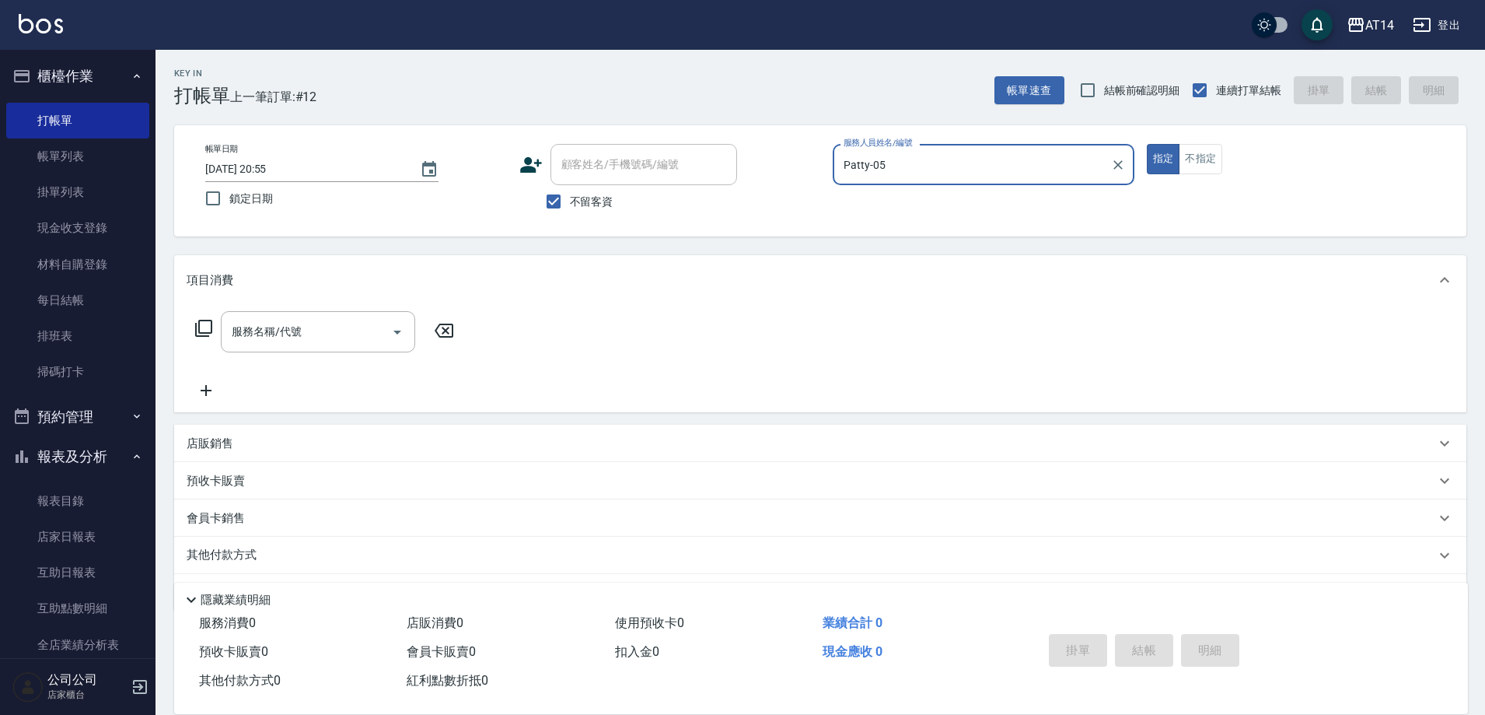
click at [1133, 176] on div "Patty-05 服務人員姓名/編號" at bounding box center [984, 164] width 302 height 41
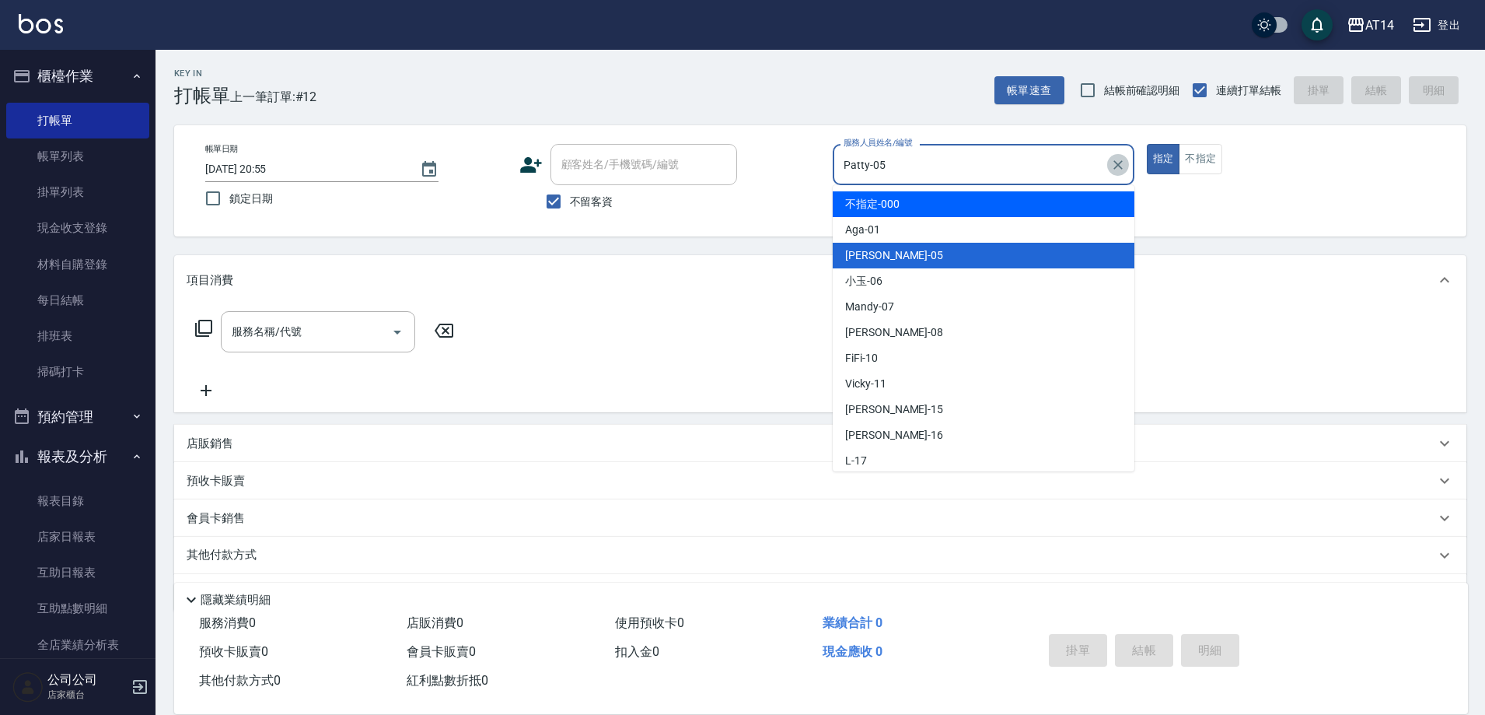
click at [1111, 161] on icon "Clear" at bounding box center [1118, 165] width 16 height 16
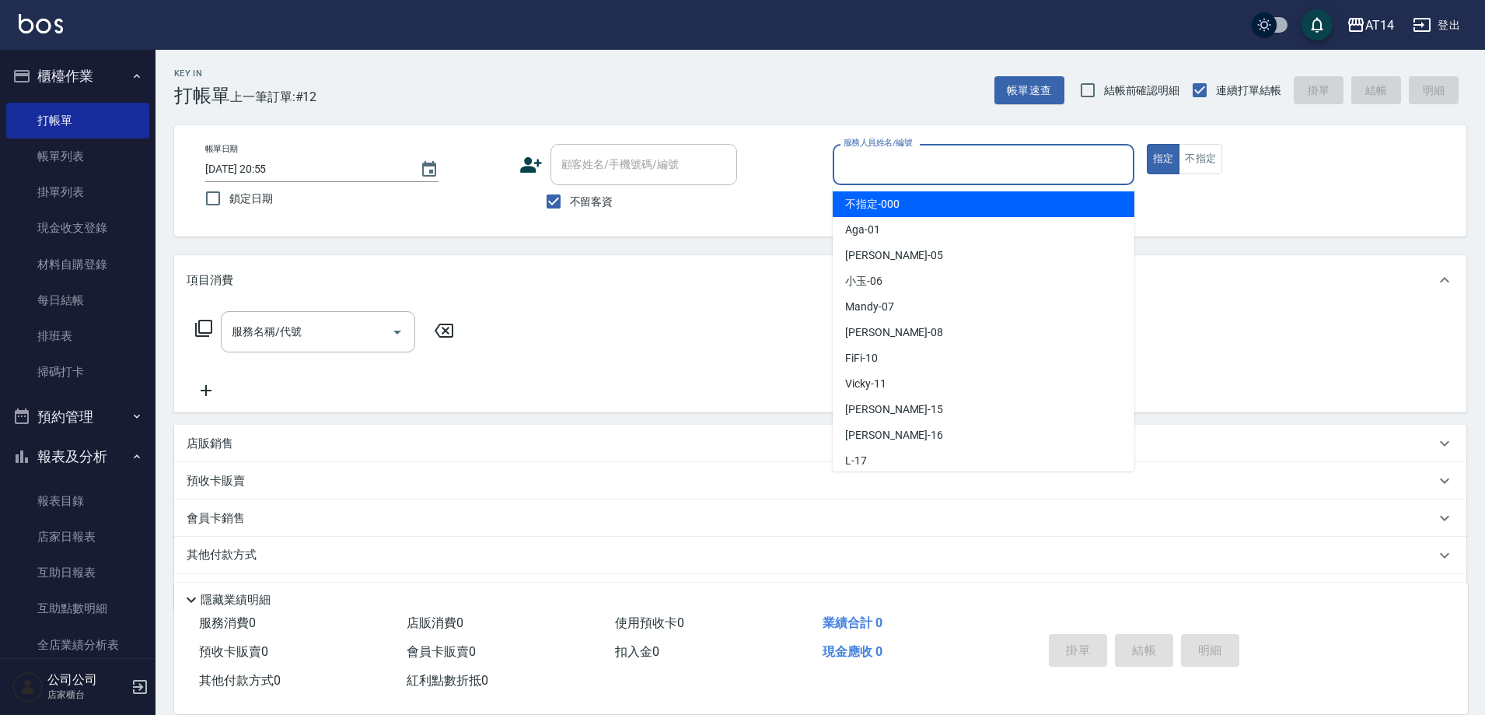
click at [764, 243] on div "Key In 打帳單 上一筆訂單:#12 帳單速查 結帳前確認明細 連續打單結帳 掛單 結帳 明細 帳單日期 2025/08/25 20:55 鎖定日期 顧客…" at bounding box center [821, 405] width 1330 height 711
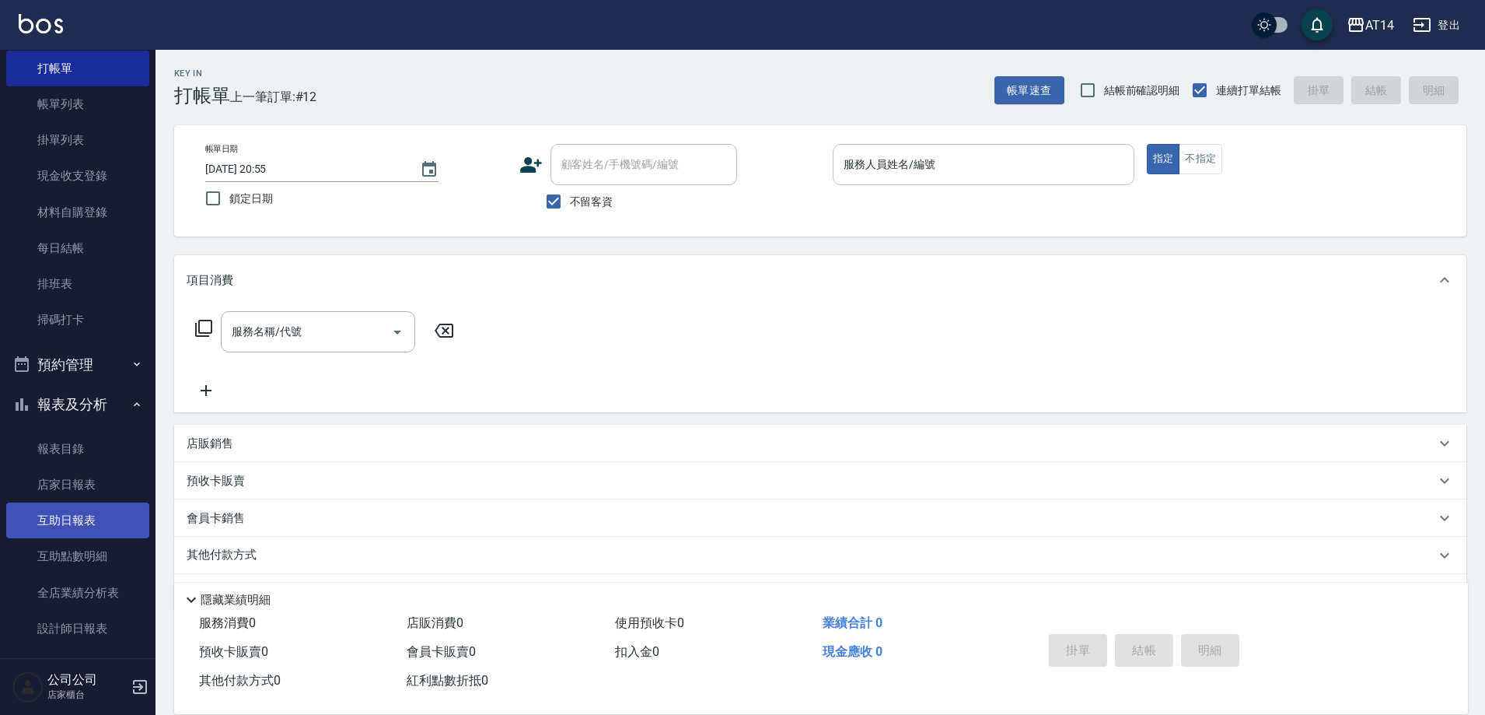
scroll to position [78, 0]
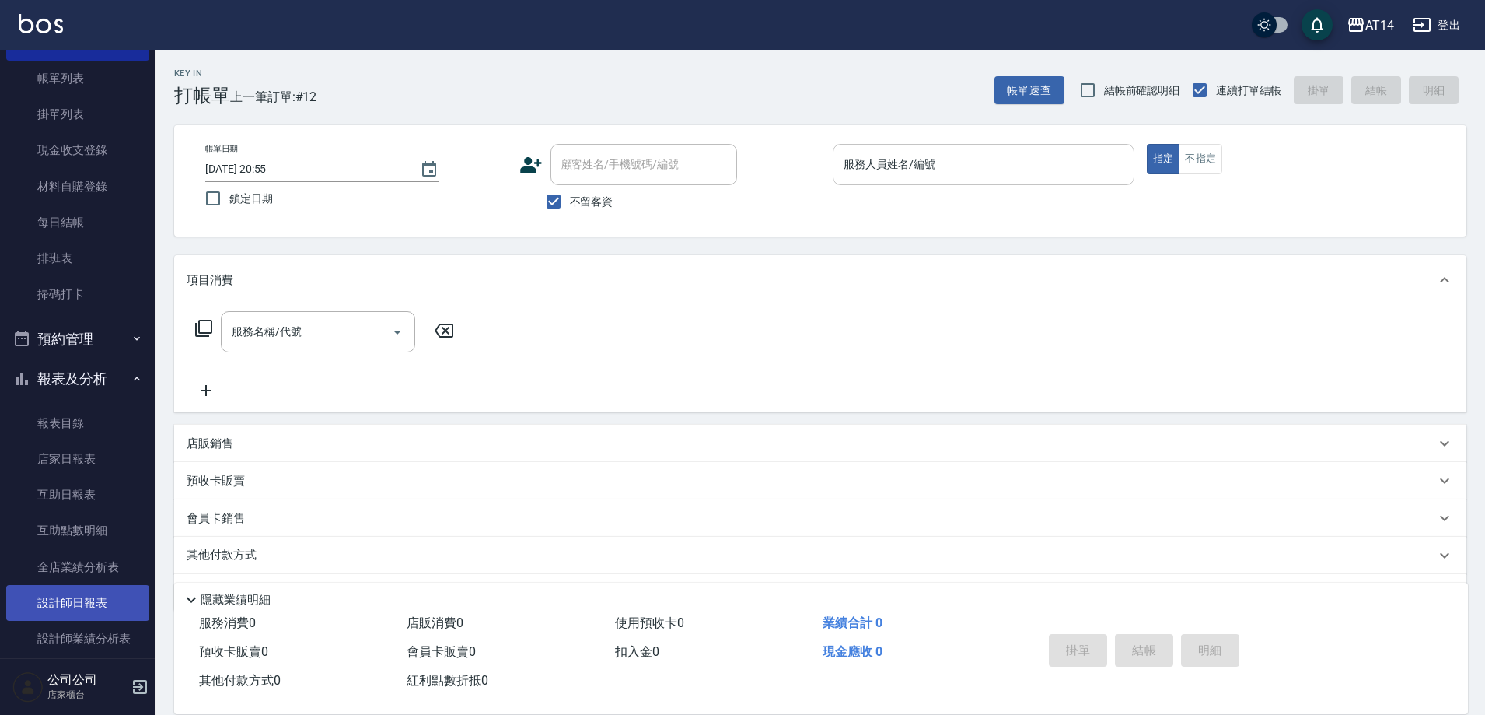
click at [71, 601] on link "設計師日報表" at bounding box center [77, 603] width 143 height 36
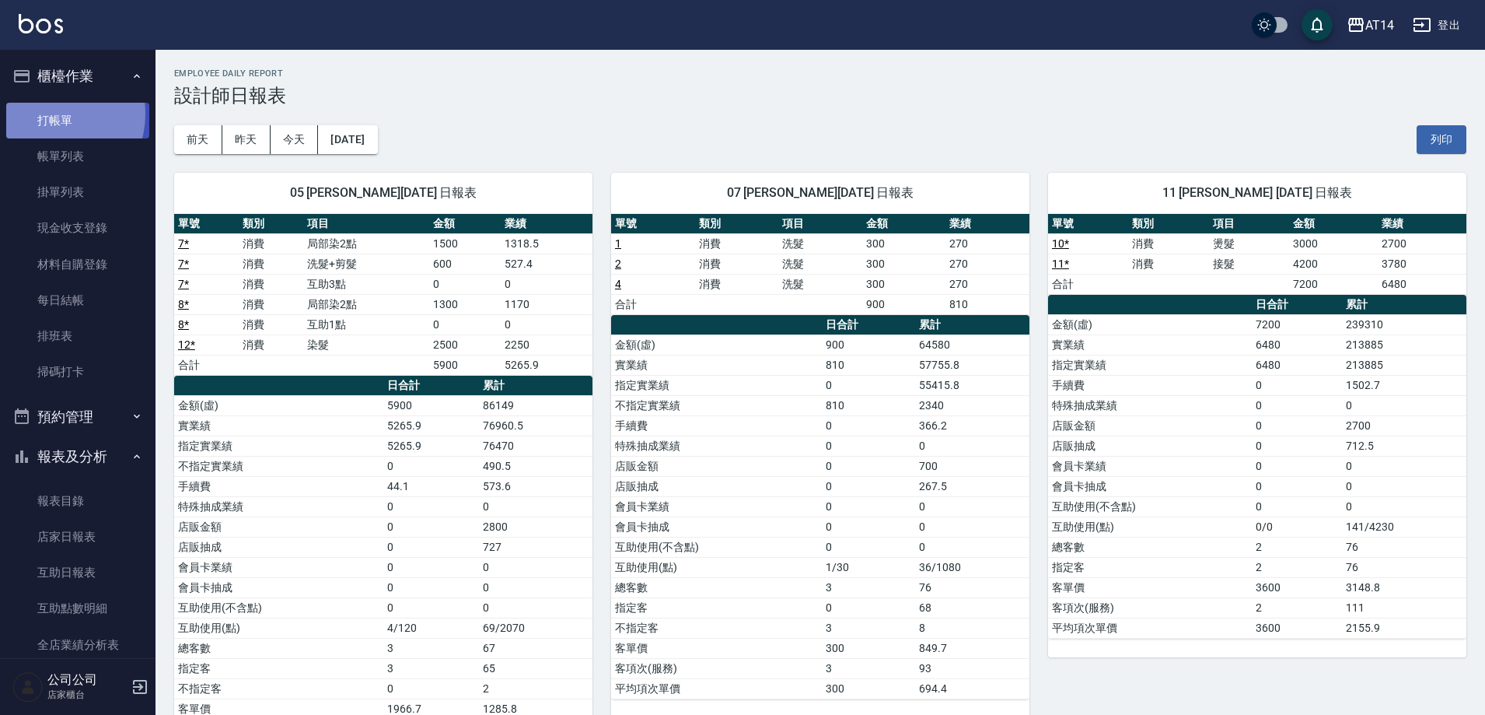
click at [53, 114] on link "打帳單" at bounding box center [77, 121] width 143 height 36
